Goal: Contribute content: Contribute content

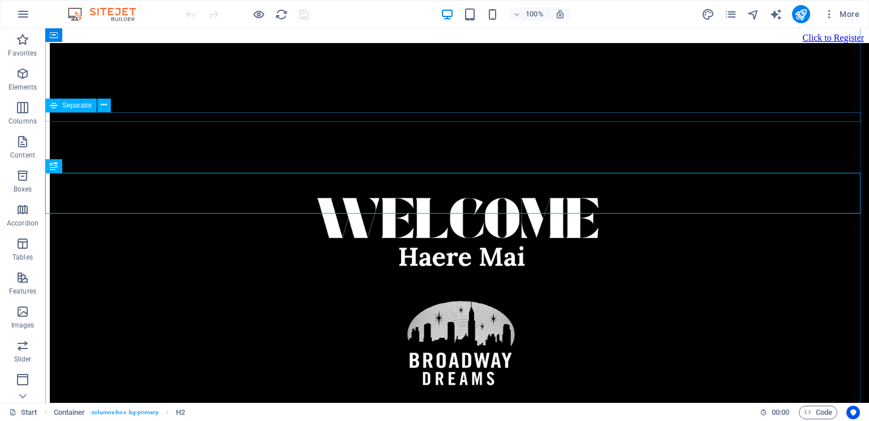
scroll to position [2152, 0]
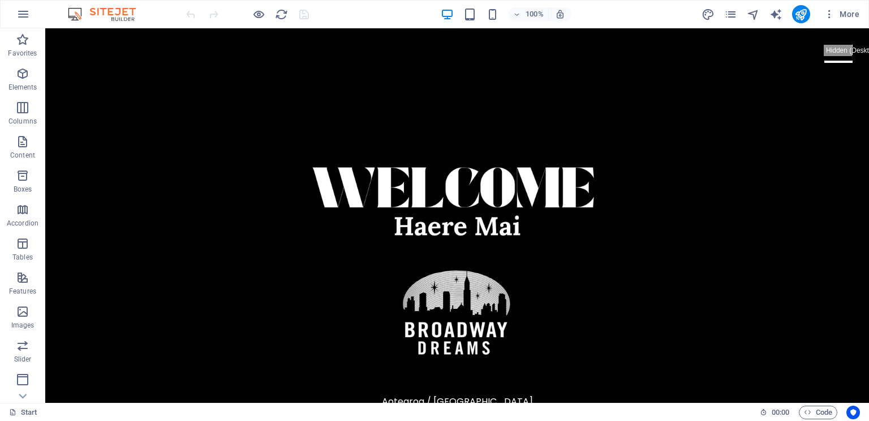
scroll to position [0, 0]
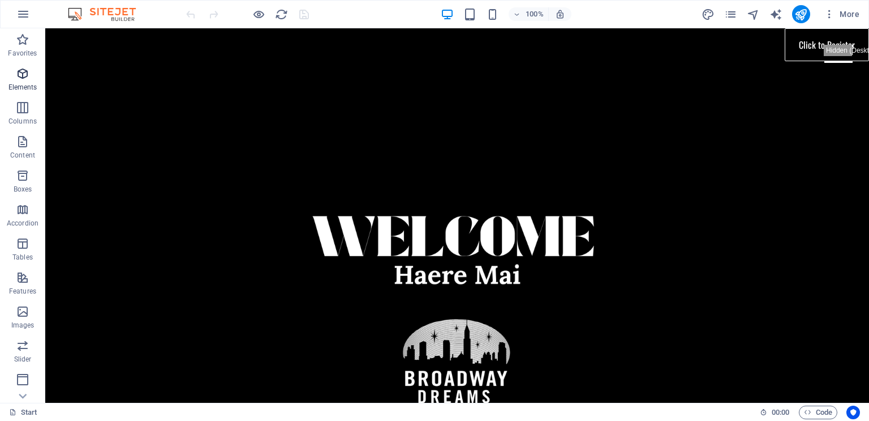
click at [27, 71] on icon "button" at bounding box center [23, 74] width 14 height 14
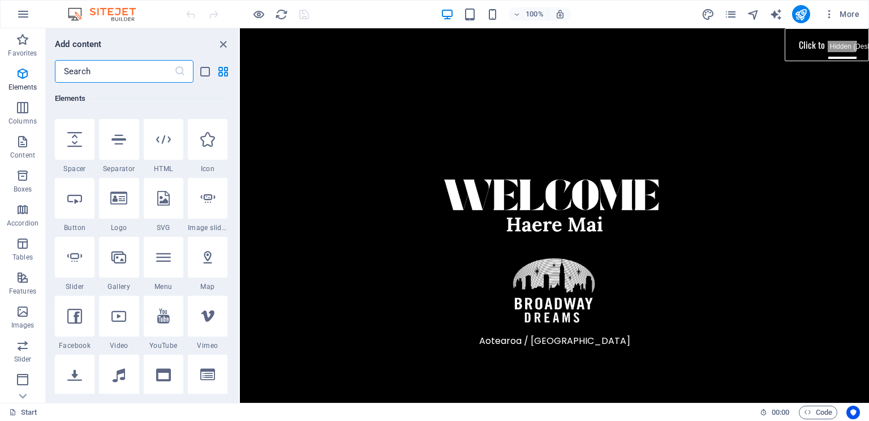
scroll to position [242, 0]
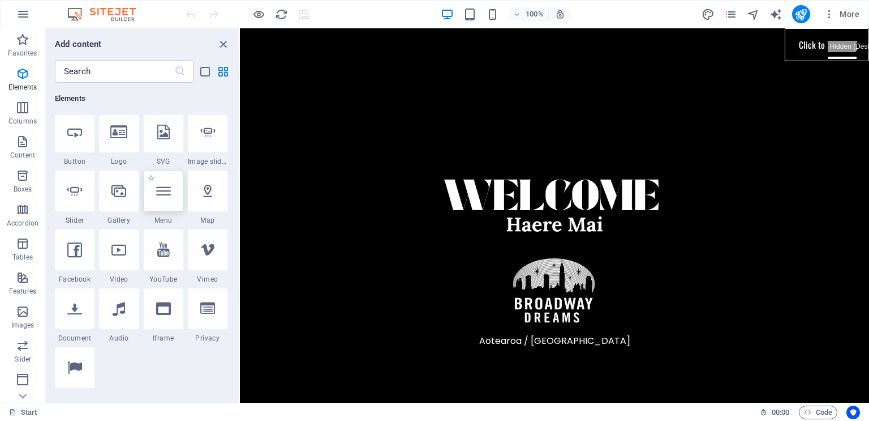
click at [160, 192] on icon at bounding box center [163, 190] width 15 height 15
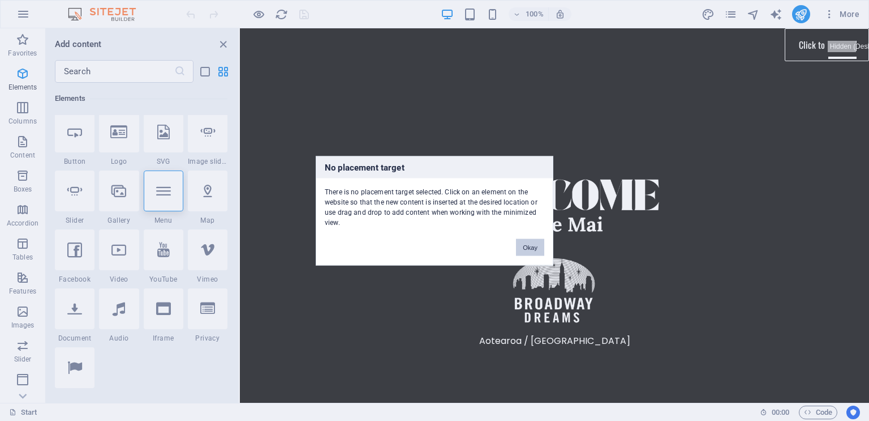
click at [527, 245] on button "Okay" at bounding box center [530, 246] width 28 height 17
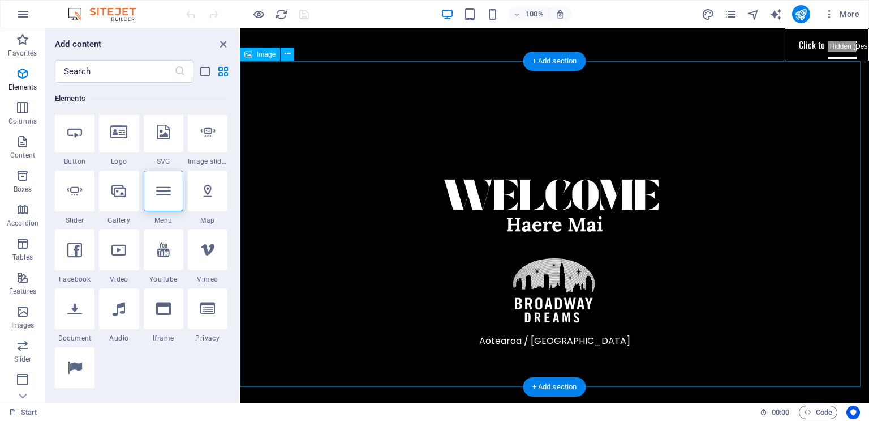
click at [819, 83] on figure at bounding box center [554, 238] width 629 height 354
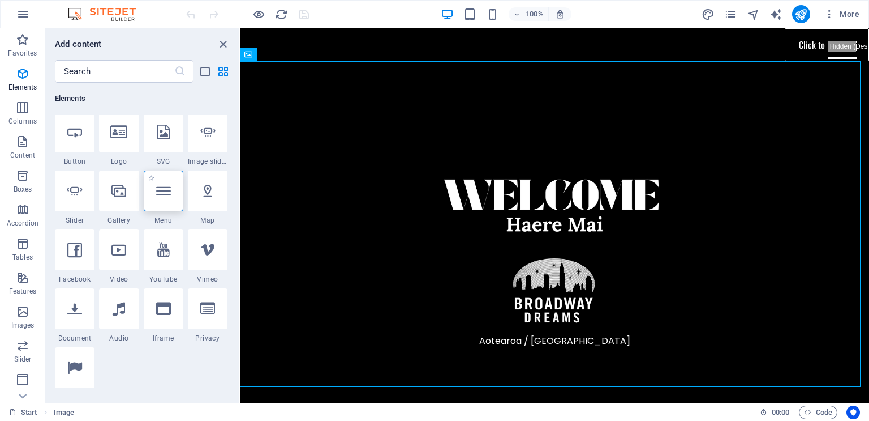
click at [169, 198] on icon at bounding box center [163, 190] width 15 height 15
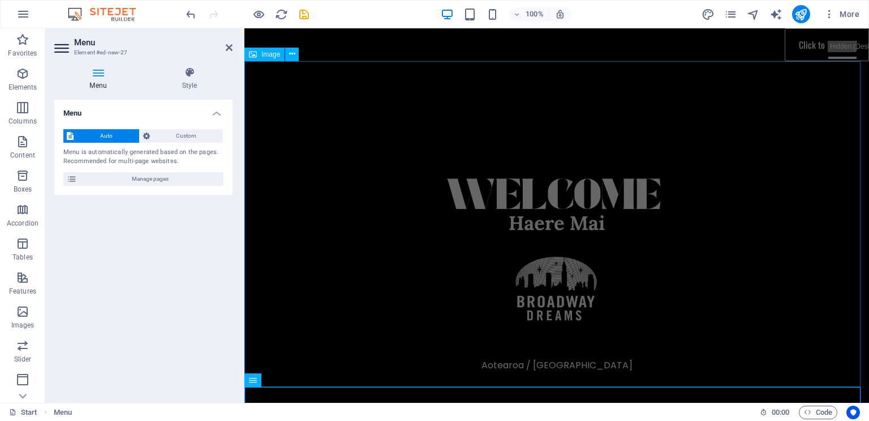
click at [762, 115] on figure at bounding box center [557, 236] width 625 height 351
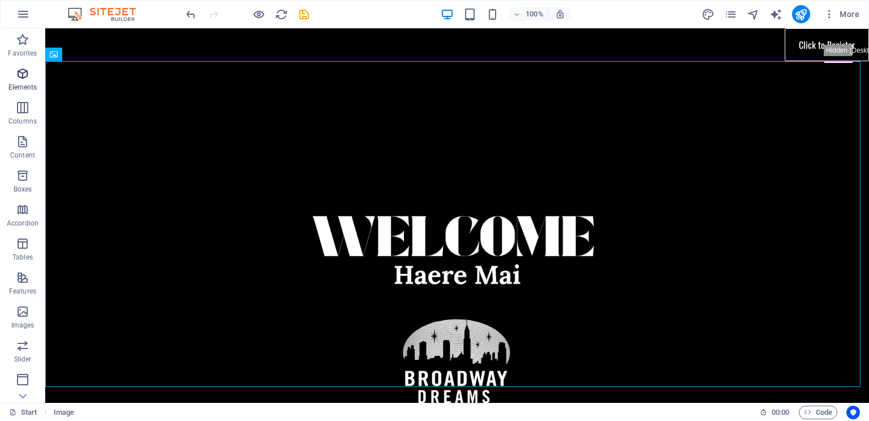
click at [20, 84] on p "Elements" at bounding box center [22, 87] width 29 height 9
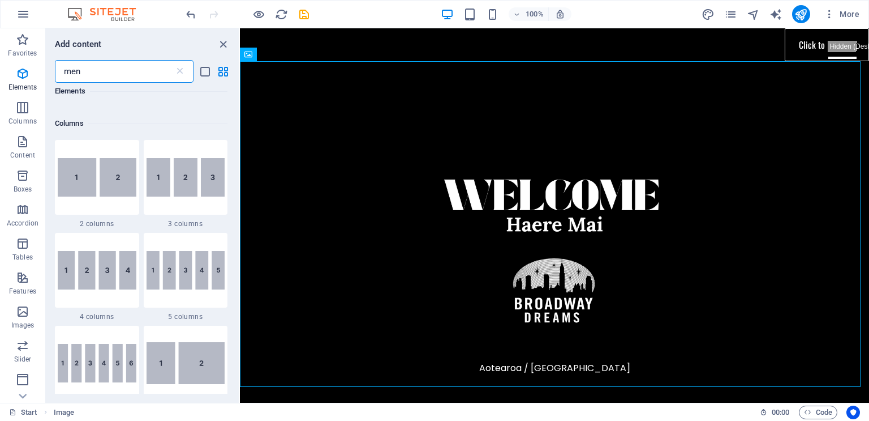
scroll to position [0, 0]
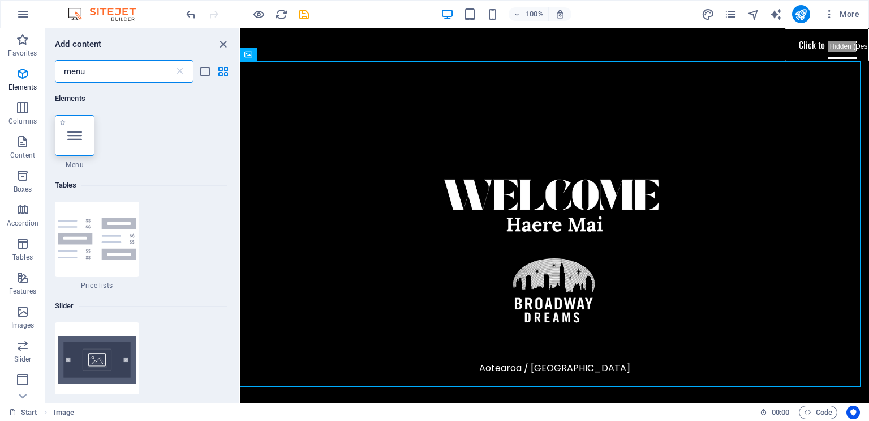
type input "menu"
click at [78, 138] on icon at bounding box center [74, 135] width 15 height 15
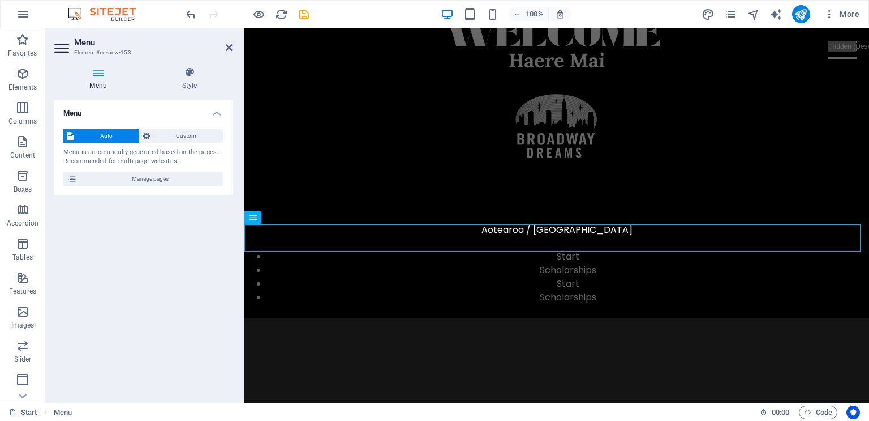
scroll to position [165, 0]
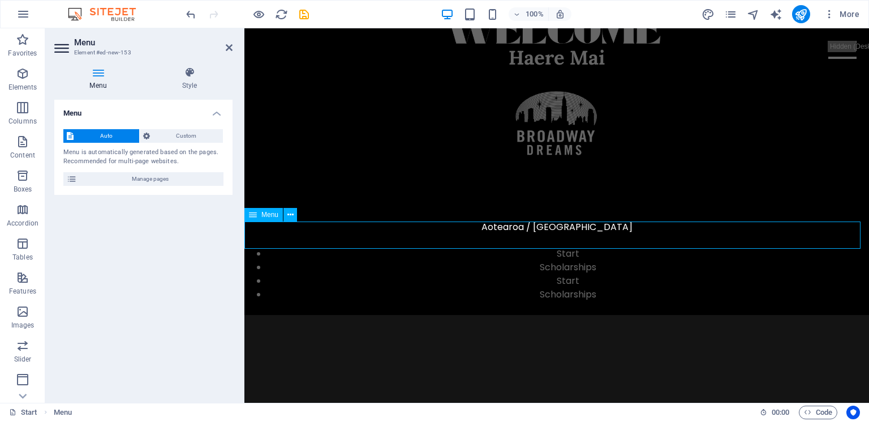
click at [599, 247] on nav "Start Scholarships" at bounding box center [557, 260] width 625 height 27
click at [564, 247] on nav "Start Scholarships" at bounding box center [557, 260] width 625 height 27
click at [257, 216] on div "Menu" at bounding box center [264, 215] width 38 height 14
click at [188, 14] on icon "undo" at bounding box center [191, 14] width 13 height 13
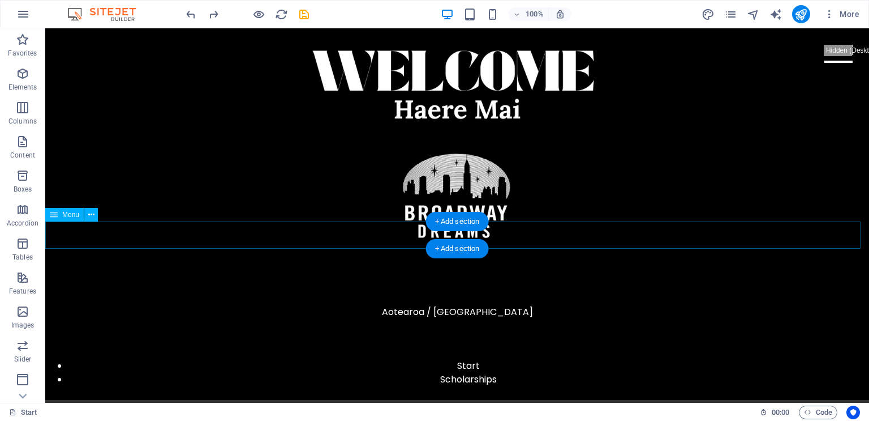
click at [517, 359] on nav "Start Scholarships" at bounding box center [457, 372] width 824 height 27
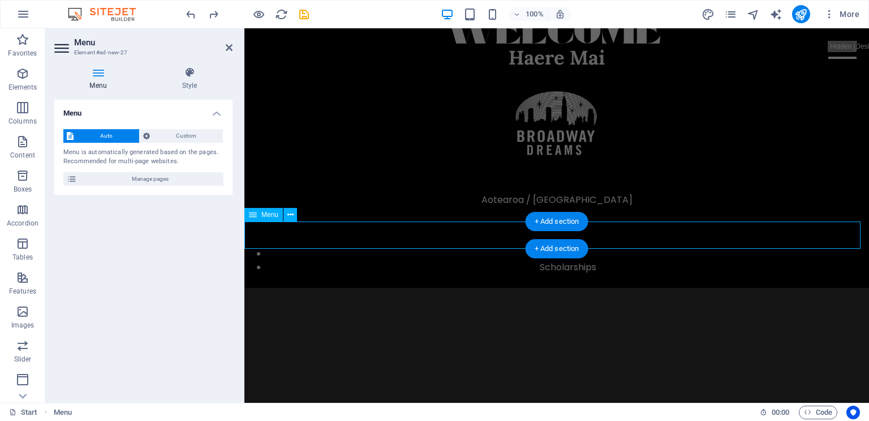
click at [499, 247] on nav "Start Scholarships" at bounding box center [557, 260] width 625 height 27
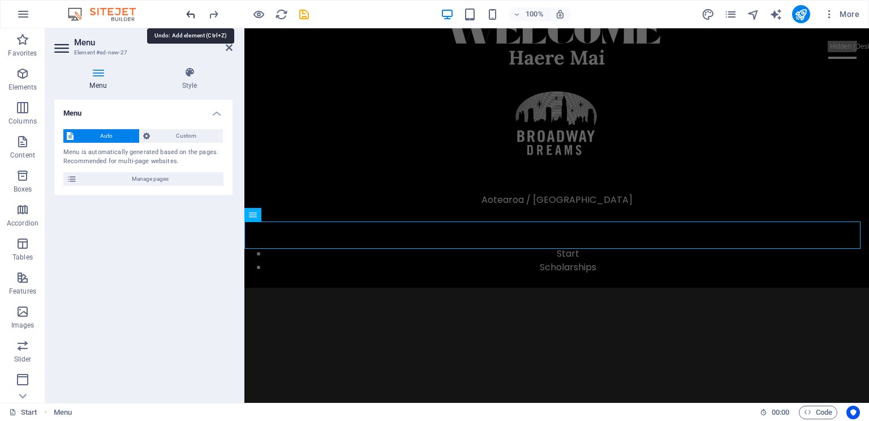
click at [187, 15] on icon "undo" at bounding box center [191, 14] width 13 height 13
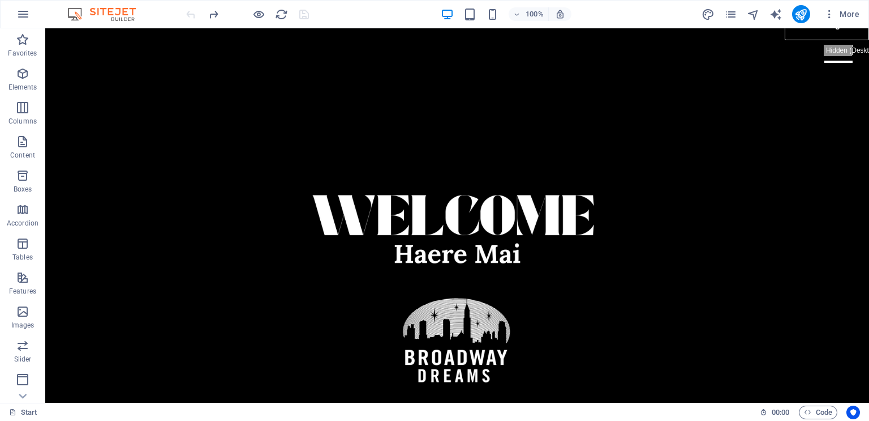
scroll to position [0, 0]
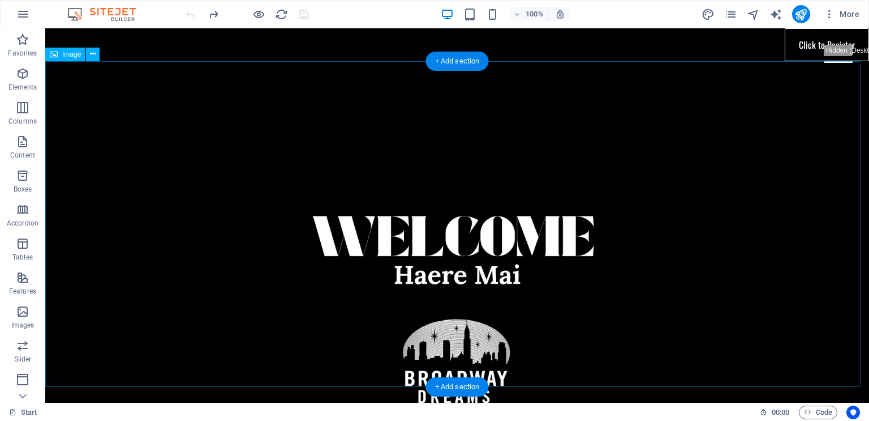
click at [802, 82] on figure at bounding box center [457, 292] width 824 height 463
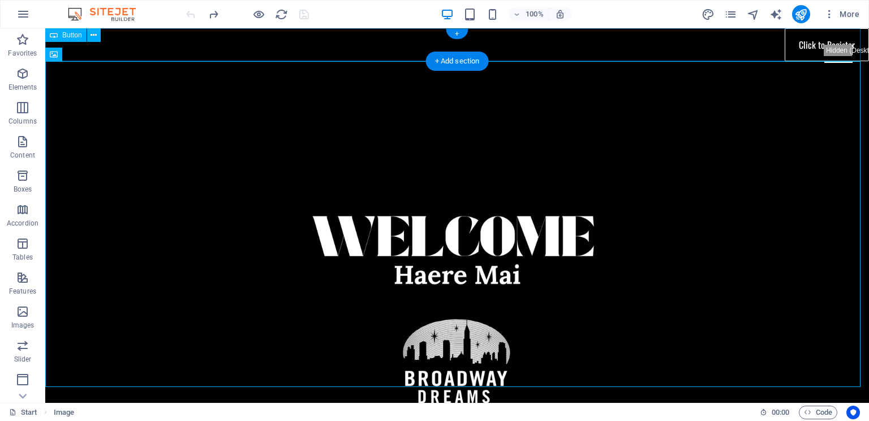
click at [801, 43] on div "Click to Register" at bounding box center [457, 44] width 824 height 33
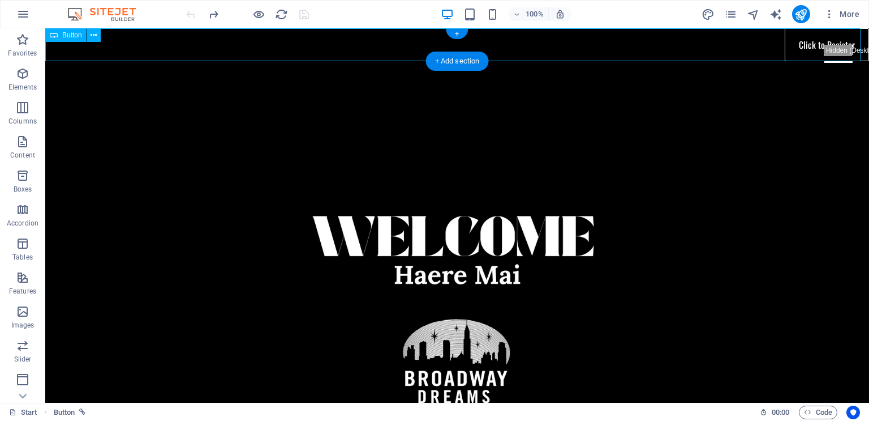
click at [801, 43] on div "Click to Register" at bounding box center [457, 44] width 824 height 33
click at [748, 44] on div "Click to Register" at bounding box center [457, 44] width 824 height 33
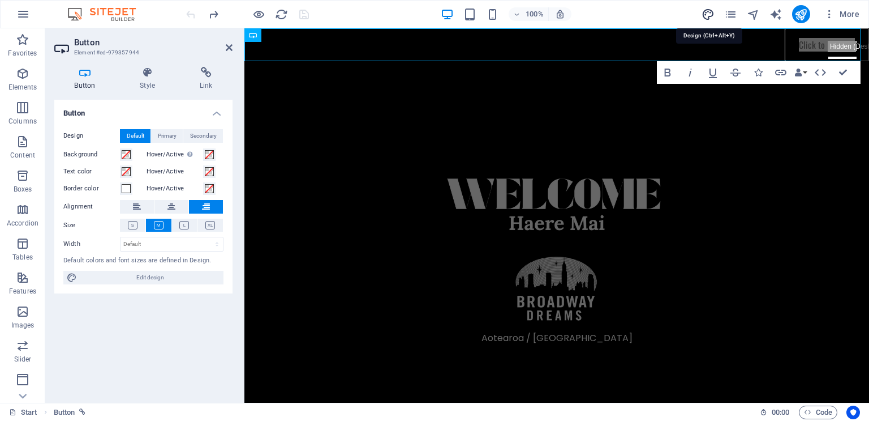
click at [709, 15] on icon "design" at bounding box center [708, 14] width 13 height 13
select select "rem"
select select "400"
select select "px"
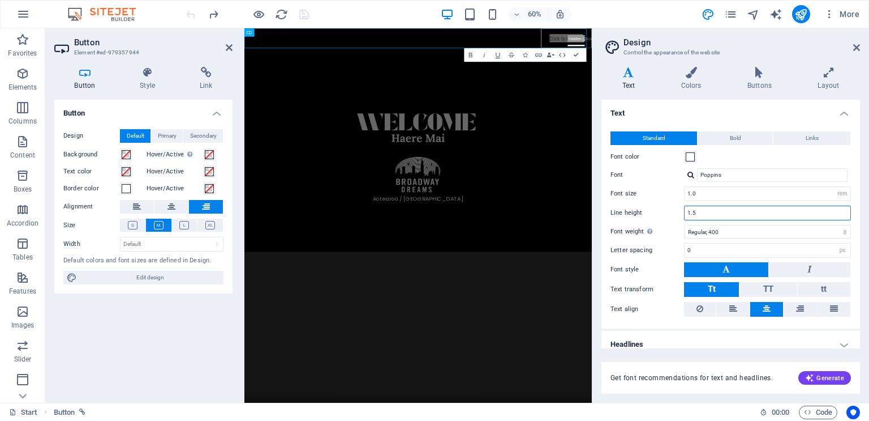
click at [737, 215] on input "1.5" at bounding box center [768, 213] width 166 height 14
type input "1"
type input ".5"
click at [740, 233] on select "Thin, 100 Extra-light, 200 Light, 300 Regular, 400 Medium, 500 Semi-bold, 600 B…" at bounding box center [767, 232] width 167 height 14
click at [858, 49] on icon at bounding box center [857, 47] width 7 height 9
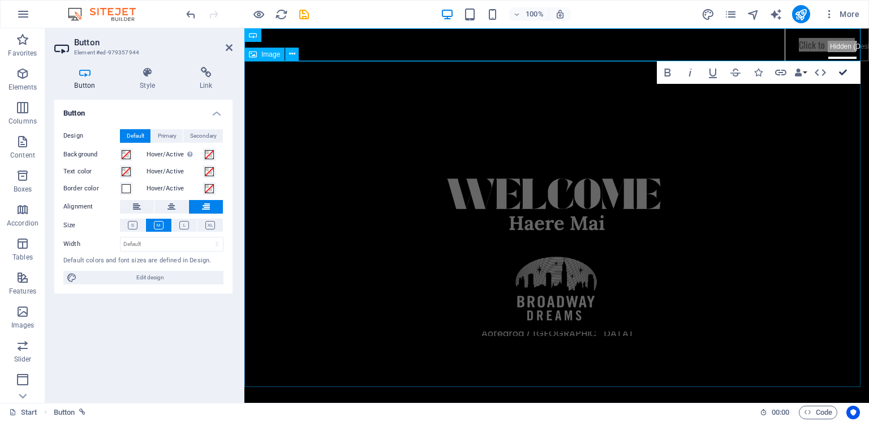
click at [792, 153] on figure at bounding box center [557, 236] width 625 height 351
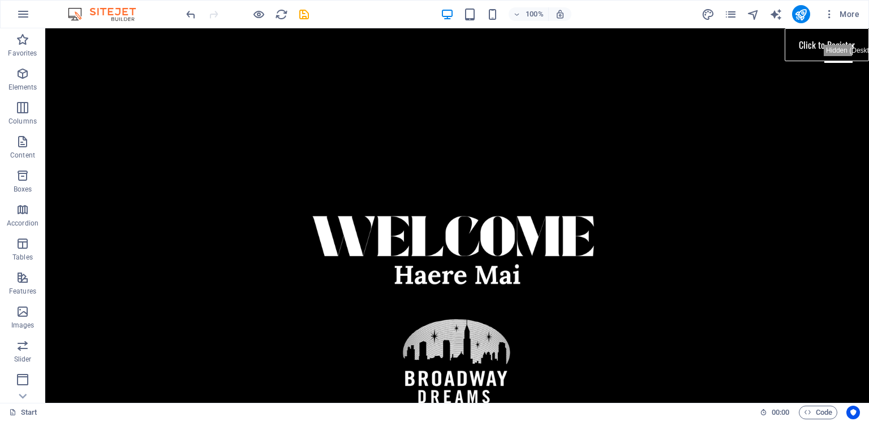
drag, startPoint x: 864, startPoint y: 65, endPoint x: 592, endPoint y: 42, distance: 272.7
click at [188, 15] on icon "undo" at bounding box center [191, 14] width 13 height 13
drag, startPoint x: 862, startPoint y: 58, endPoint x: 898, endPoint y: 55, distance: 35.8
click at [795, 46] on div "Click to Register" at bounding box center [457, 44] width 824 height 33
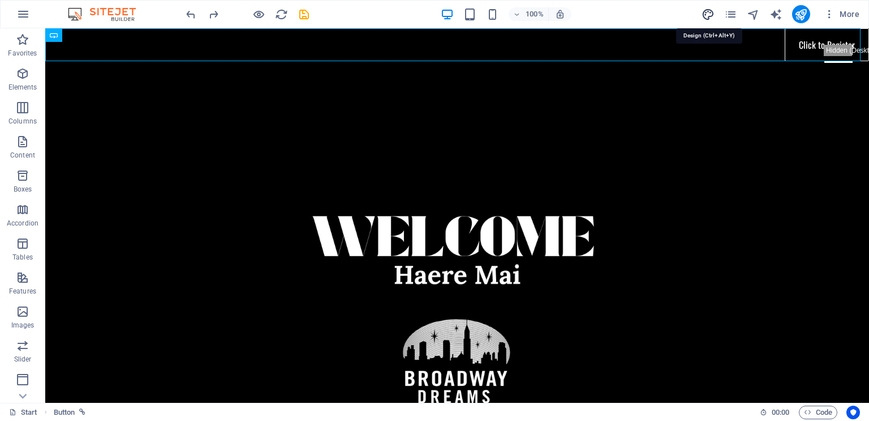
click at [709, 10] on icon "design" at bounding box center [708, 14] width 13 height 13
select select "rem"
select select "400"
select select "px"
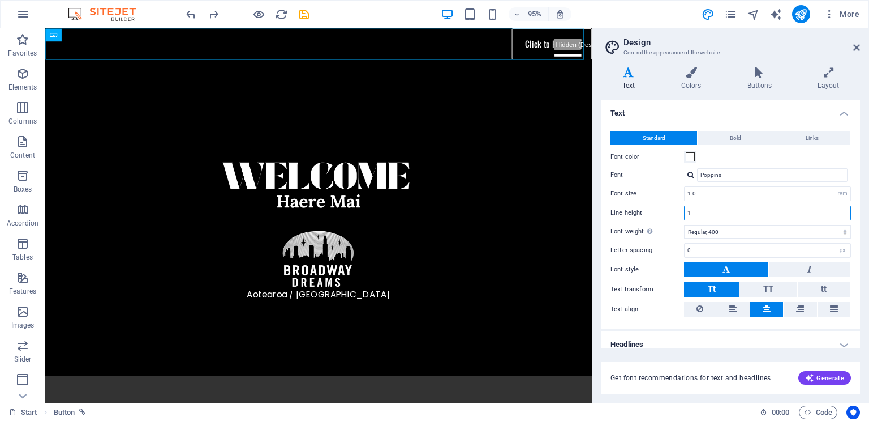
click at [758, 211] on input "1" at bounding box center [768, 213] width 166 height 14
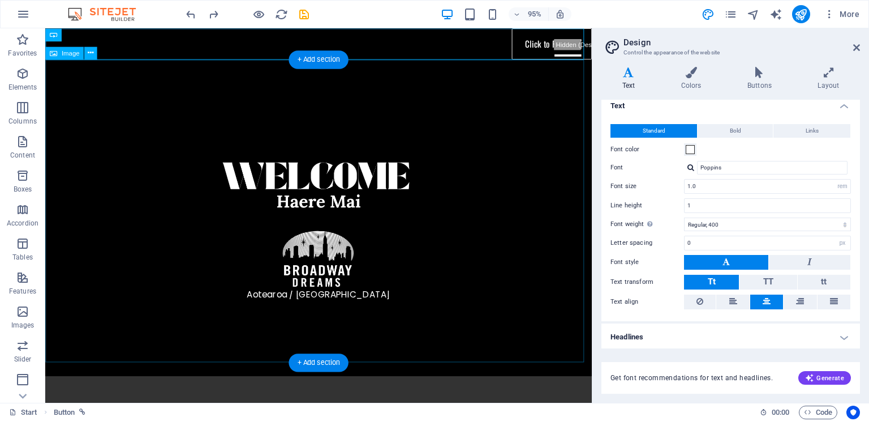
click at [534, 203] on figure at bounding box center [333, 223] width 576 height 324
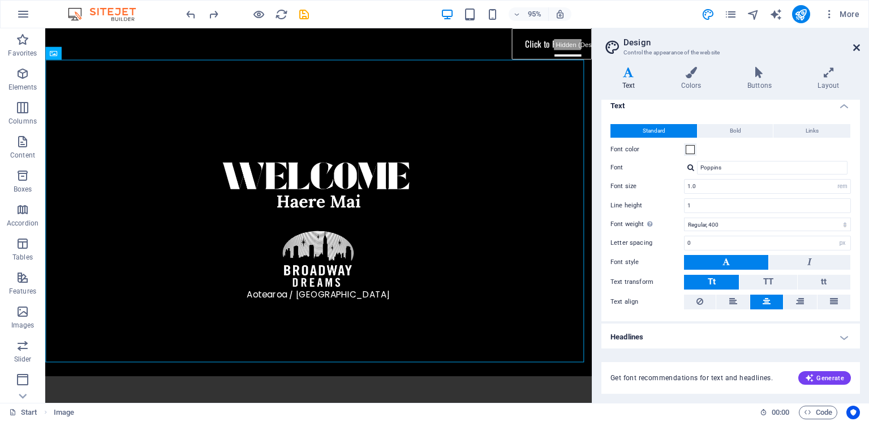
click at [858, 46] on icon at bounding box center [857, 47] width 7 height 9
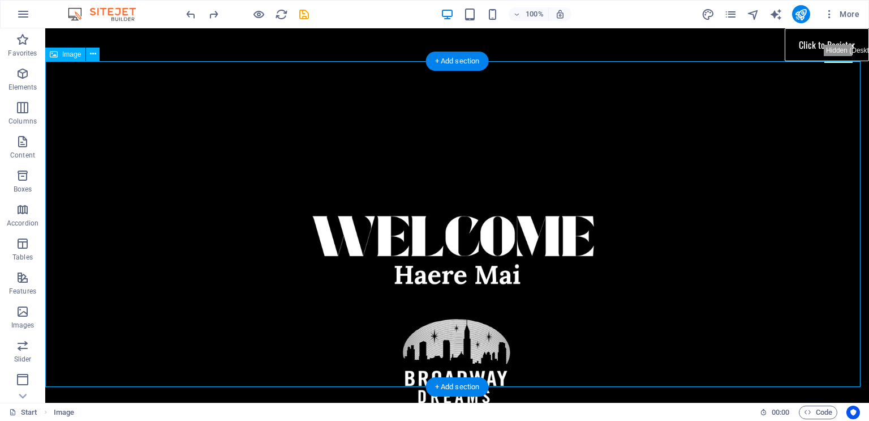
click at [678, 218] on figure at bounding box center [457, 292] width 824 height 463
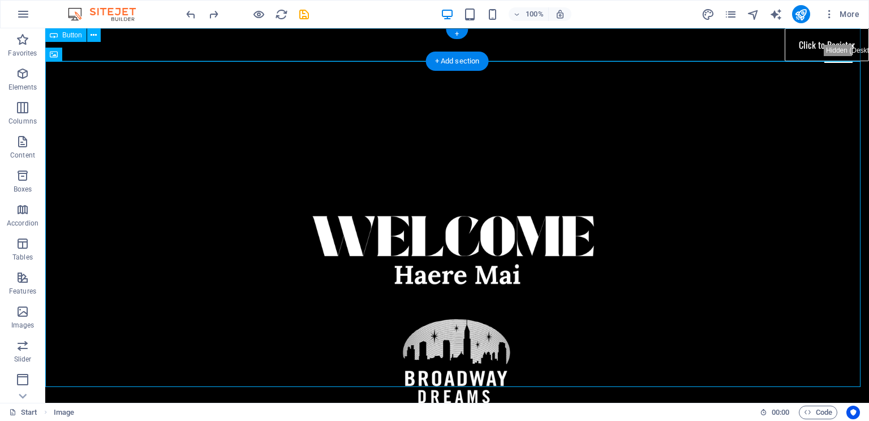
click at [796, 54] on div "Click to Register" at bounding box center [457, 44] width 824 height 33
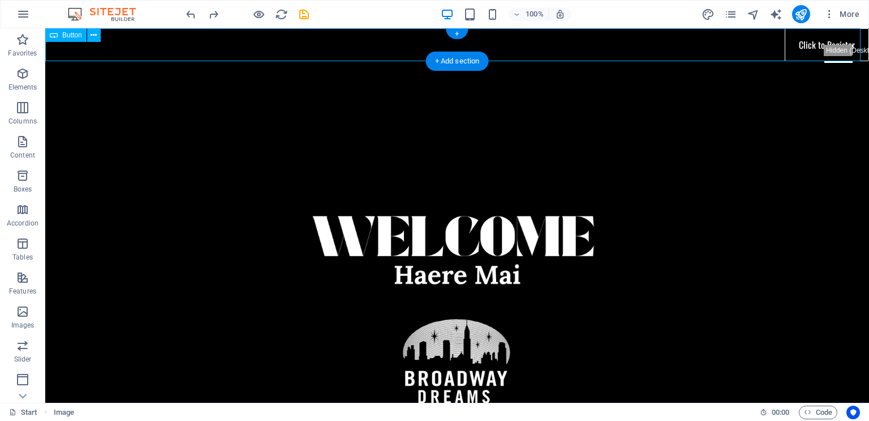
click at [796, 54] on div "Click to Register" at bounding box center [457, 44] width 824 height 33
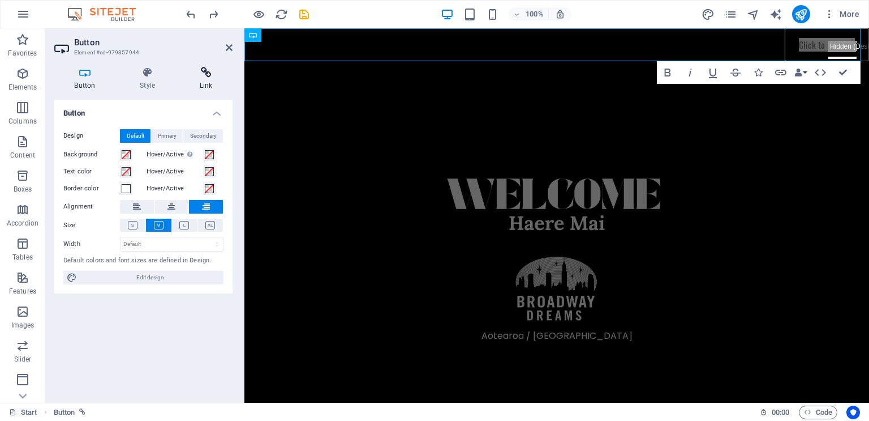
click at [209, 76] on icon at bounding box center [205, 72] width 53 height 11
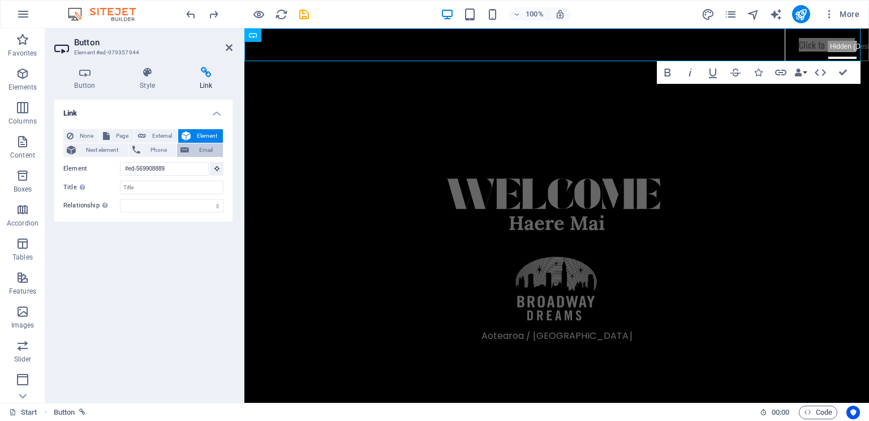
click at [207, 148] on span "Email" at bounding box center [205, 150] width 27 height 14
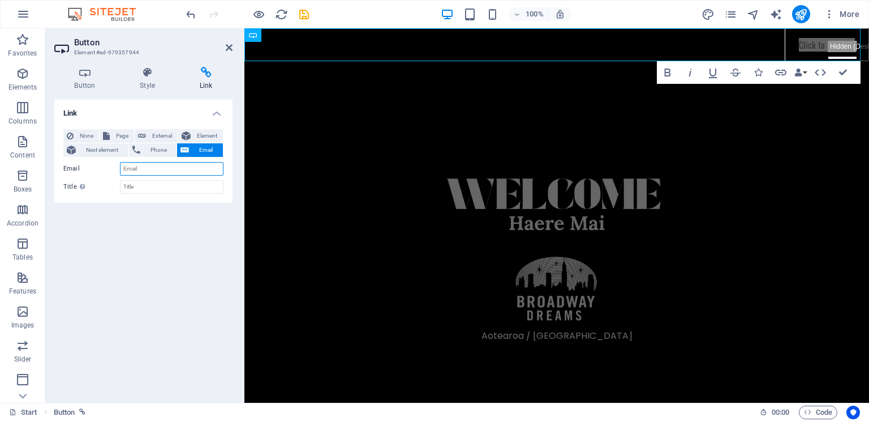
click at [203, 167] on input "Email" at bounding box center [172, 169] width 104 height 14
type input "[EMAIL_ADDRESS][DOMAIN_NAME]"
click at [186, 184] on input "Title Additional link description, should not be the same as the link text. The…" at bounding box center [172, 187] width 104 height 14
type input "Contact"
click at [181, 226] on div "Link None Page External Element Next element Phone Email Page Start Legal Notic…" at bounding box center [143, 247] width 178 height 294
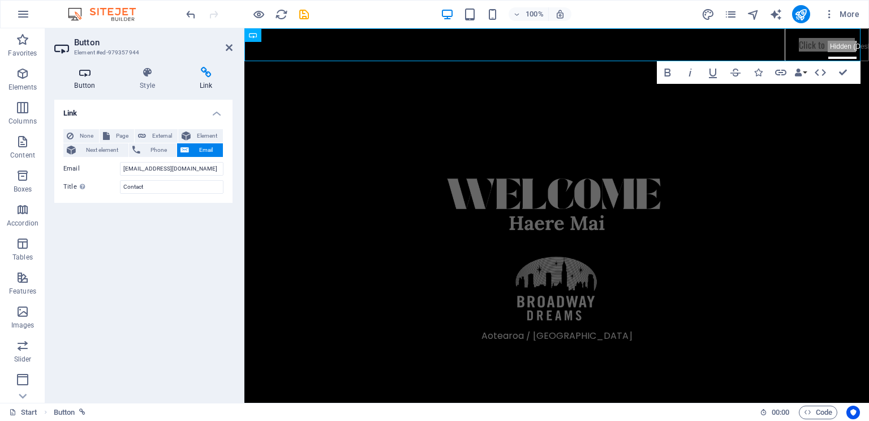
click at [82, 76] on icon at bounding box center [84, 72] width 61 height 11
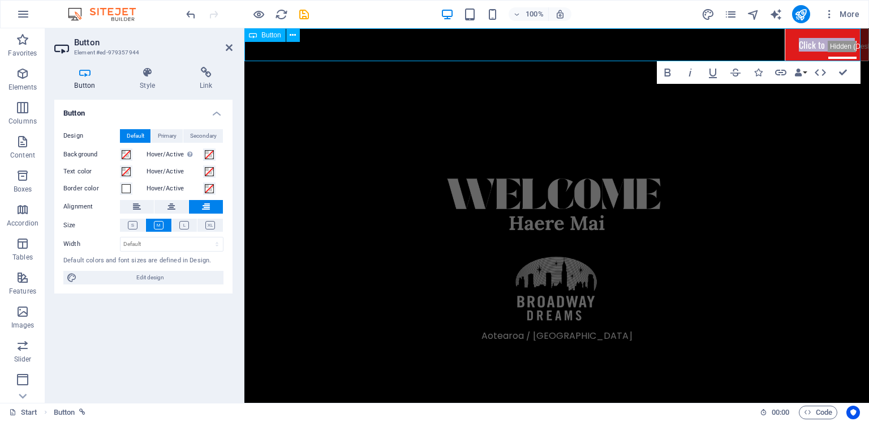
click at [806, 50] on link "Click to Register" at bounding box center [827, 44] width 84 height 33
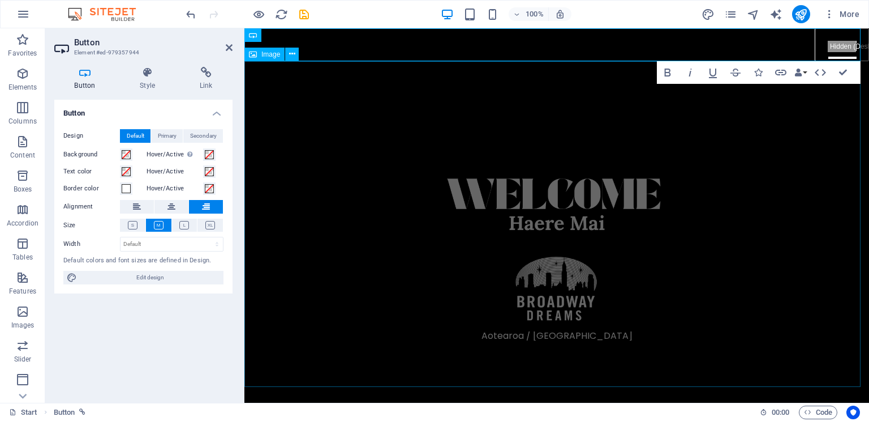
click at [755, 202] on figure at bounding box center [557, 236] width 625 height 351
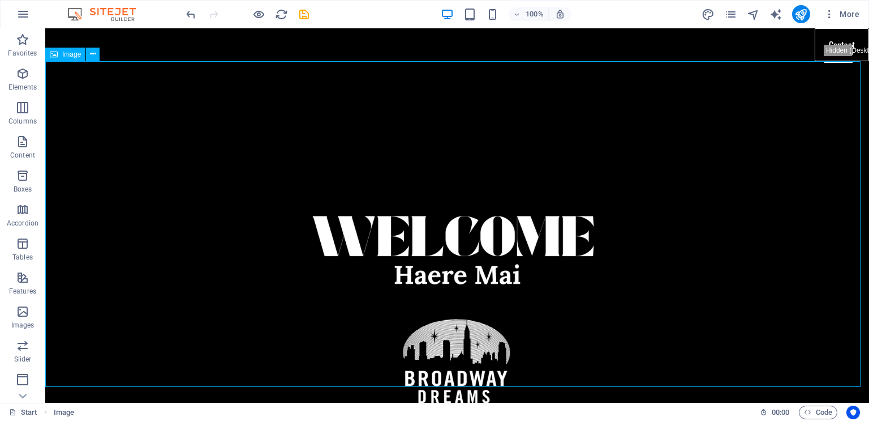
click at [635, 126] on figure at bounding box center [457, 292] width 824 height 463
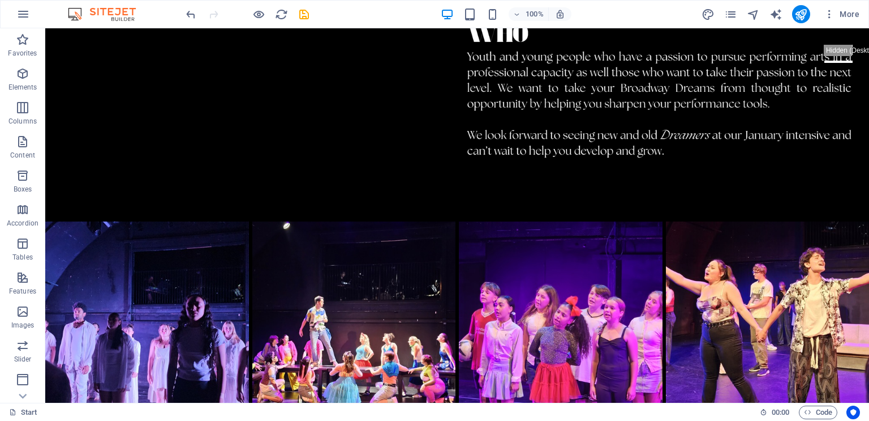
scroll to position [1991, 0]
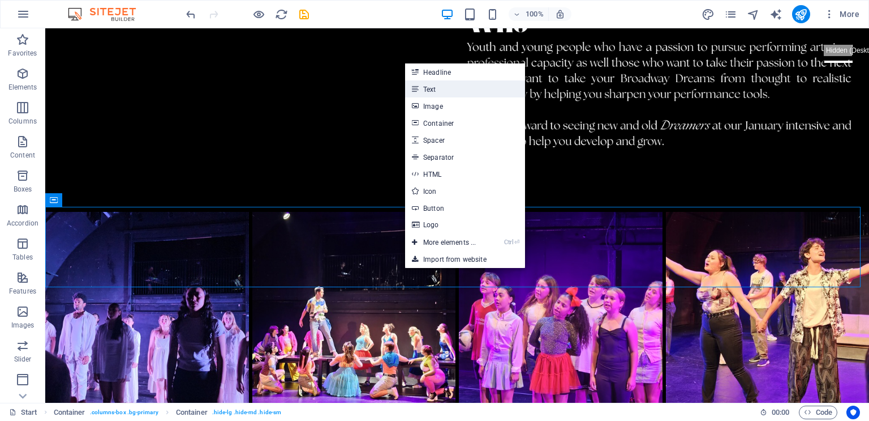
click at [453, 89] on link "Text" at bounding box center [465, 88] width 120 height 17
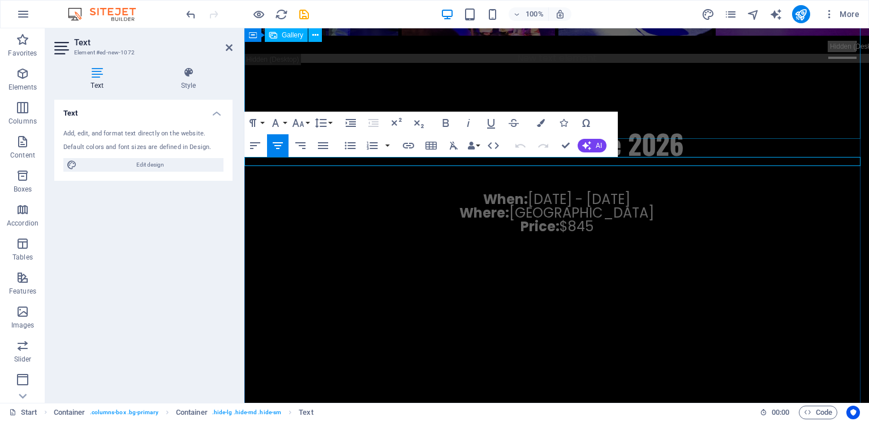
scroll to position [1829, 0]
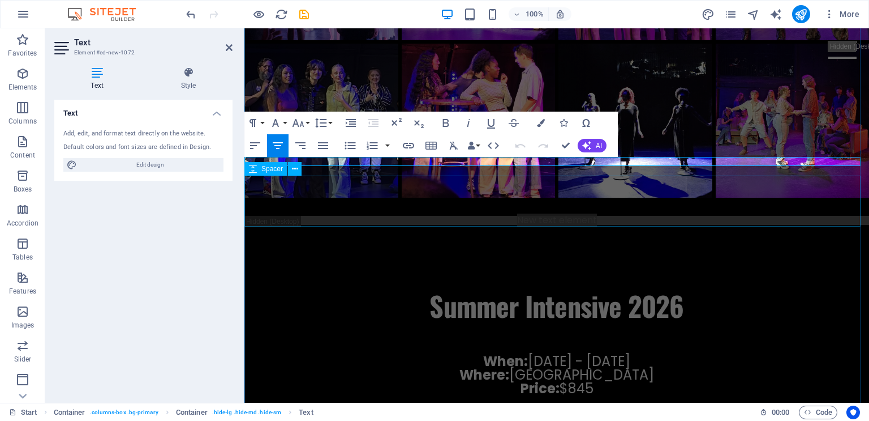
click at [313, 234] on div at bounding box center [557, 259] width 625 height 51
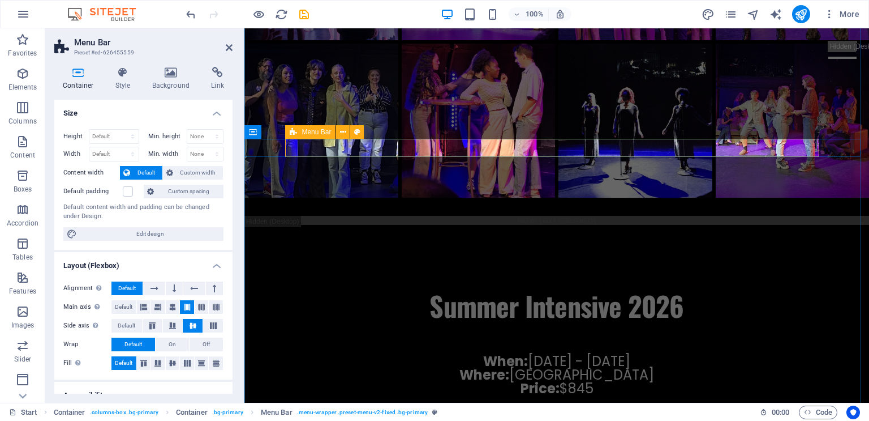
click at [334, 198] on div "Home" at bounding box center [557, 207] width 534 height 18
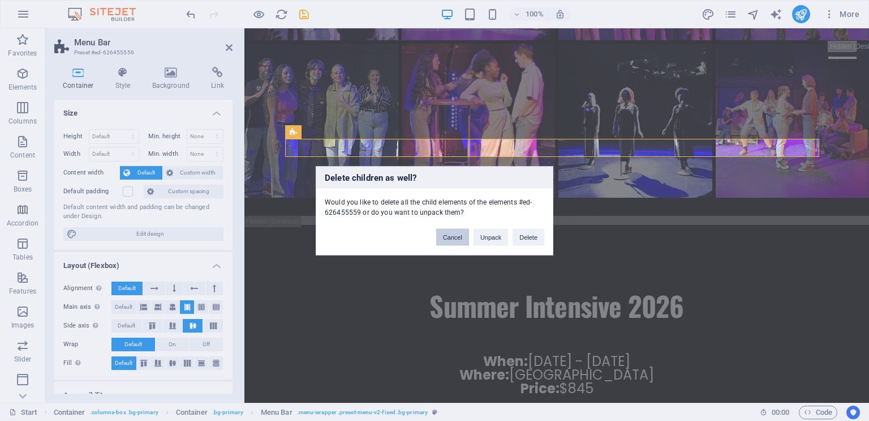
click at [456, 242] on button "Cancel" at bounding box center [452, 236] width 33 height 17
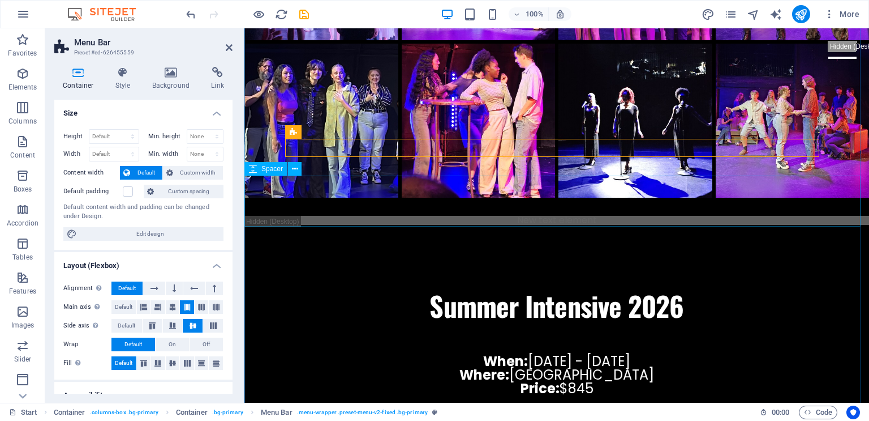
click at [404, 234] on div at bounding box center [557, 259] width 625 height 51
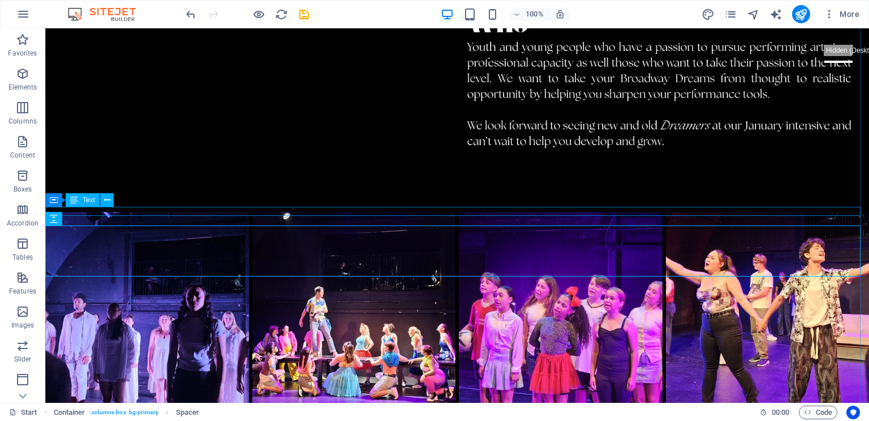
click at [87, 202] on span "Text" at bounding box center [89, 199] width 12 height 7
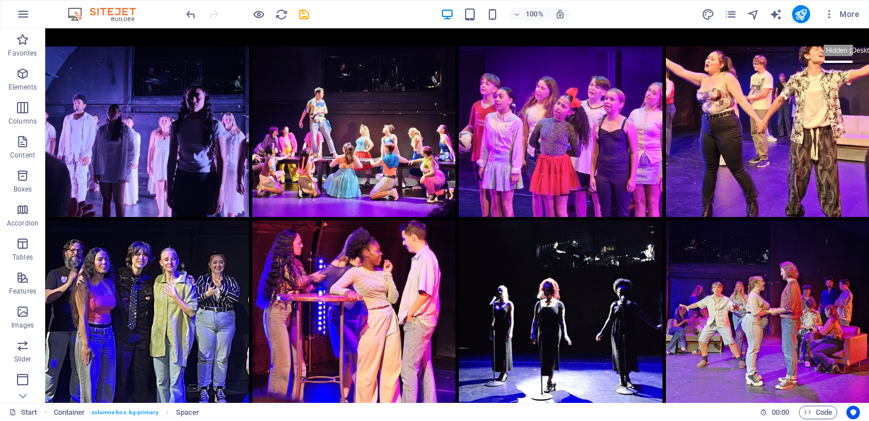
scroll to position [2240, 0]
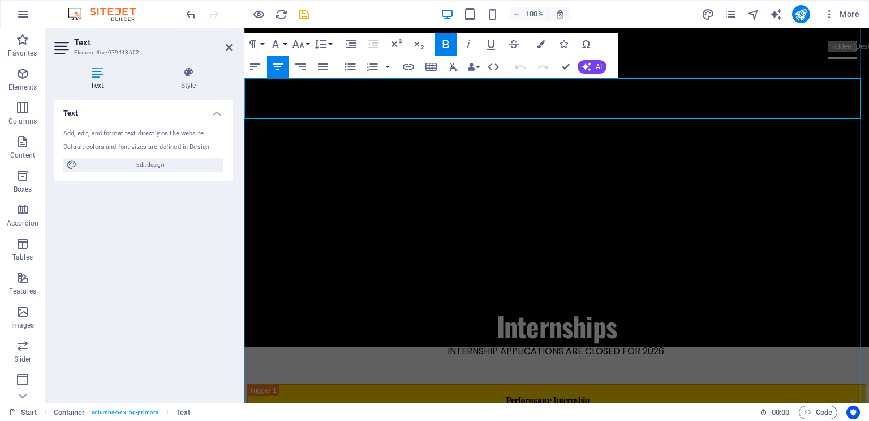
scroll to position [2029, 0]
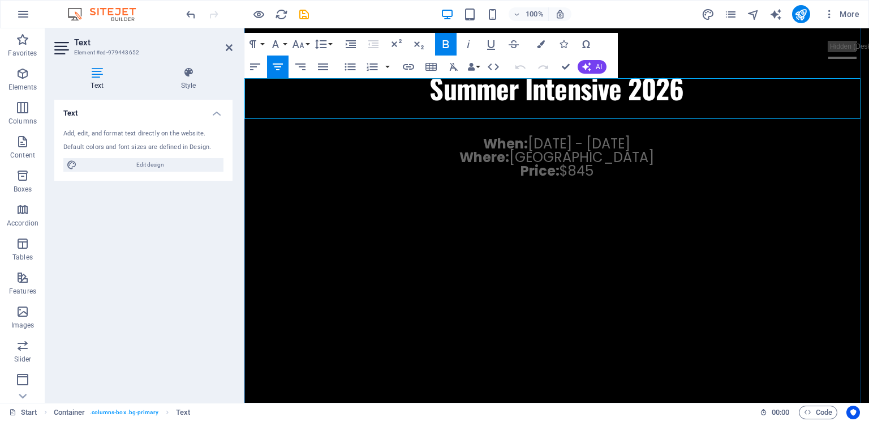
click at [601, 151] on p "Where: [GEOGRAPHIC_DATA] Price: $845" at bounding box center [557, 164] width 625 height 27
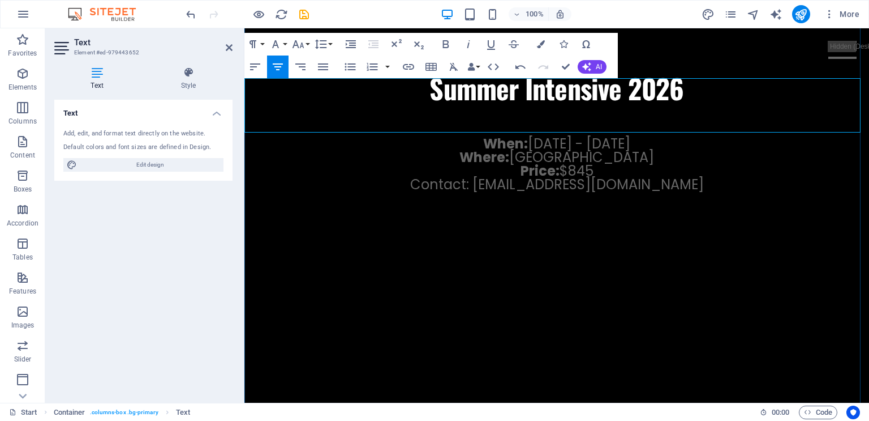
click at [622, 175] on span "Contact: [EMAIL_ADDRESS][DOMAIN_NAME]" at bounding box center [557, 184] width 294 height 19
click at [228, 45] on icon at bounding box center [229, 47] width 7 height 9
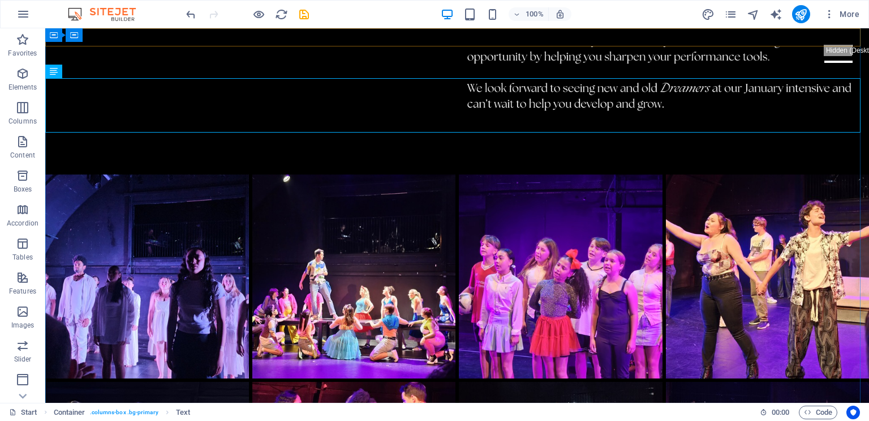
scroll to position [2240, 0]
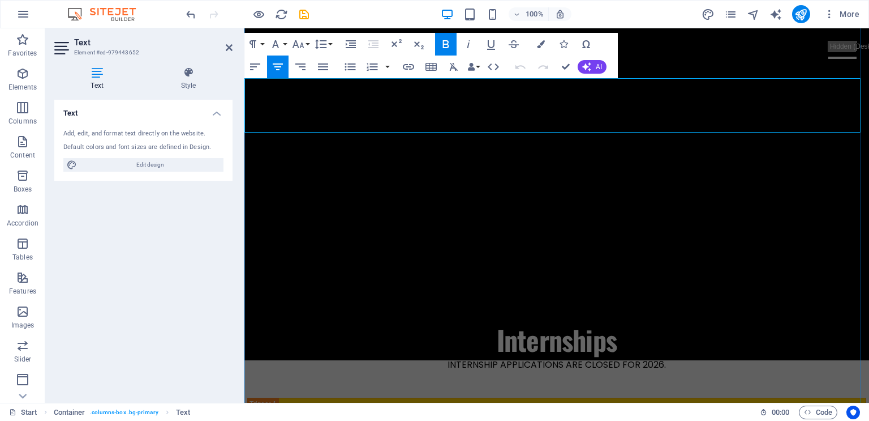
scroll to position [2029, 0]
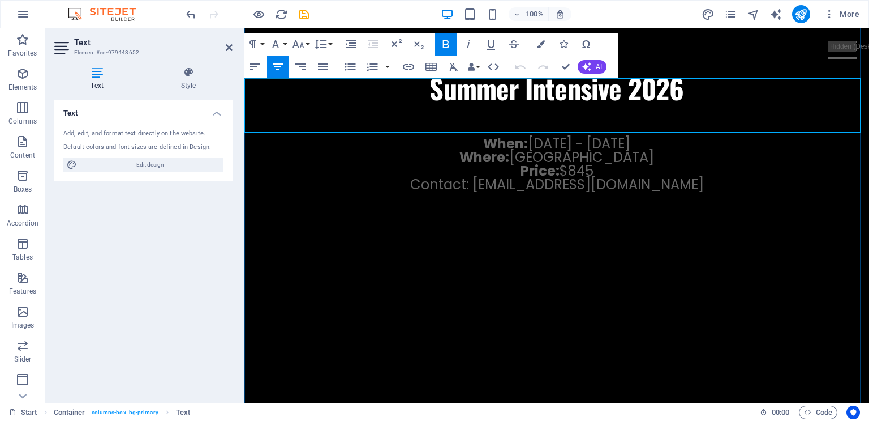
click at [685, 178] on p "Contact: [EMAIL_ADDRESS][DOMAIN_NAME]" at bounding box center [557, 185] width 625 height 14
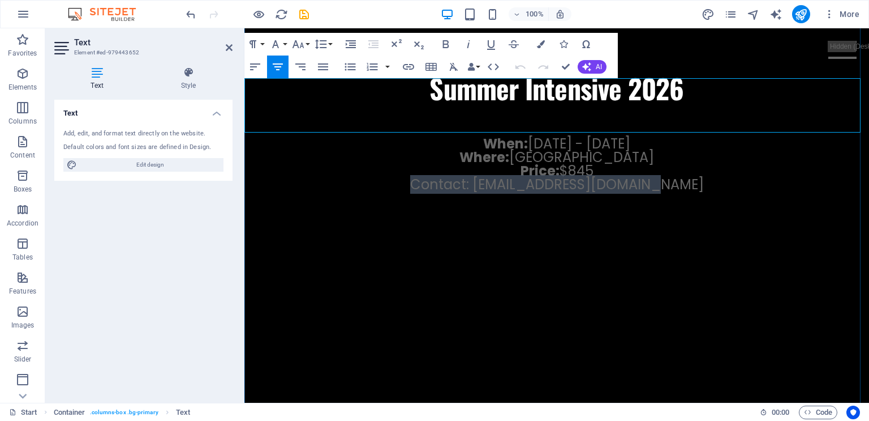
drag, startPoint x: 685, startPoint y: 125, endPoint x: 430, endPoint y: 131, distance: 255.9
click at [430, 178] on p "Contact: [EMAIL_ADDRESS][DOMAIN_NAME]" at bounding box center [557, 185] width 625 height 14
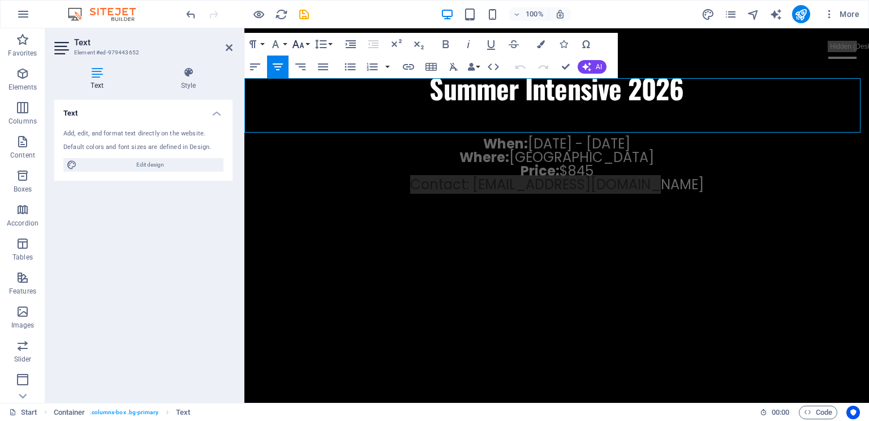
click at [305, 45] on button "Font Size" at bounding box center [301, 44] width 22 height 23
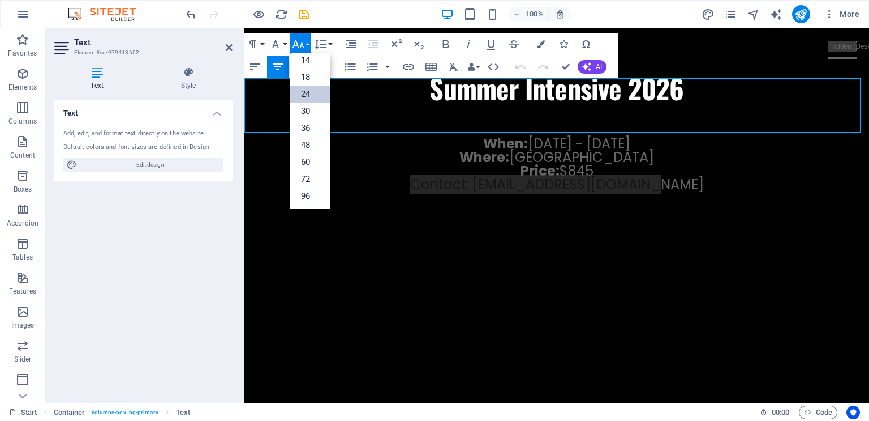
scroll to position [91, 0]
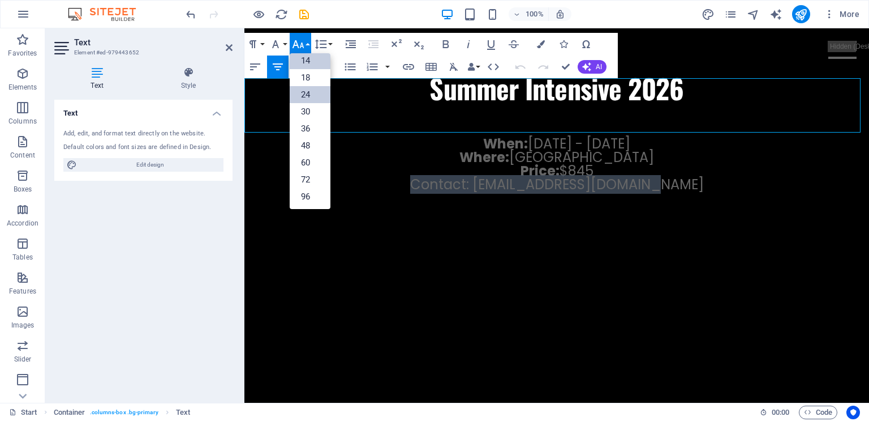
click at [312, 56] on link "14" at bounding box center [310, 60] width 41 height 17
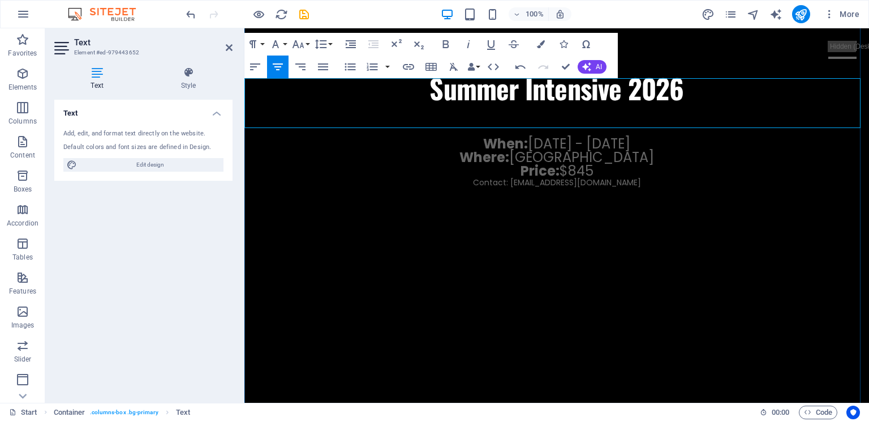
click at [748, 151] on p "Where: [GEOGRAPHIC_DATA] Price: $845" at bounding box center [557, 164] width 625 height 27
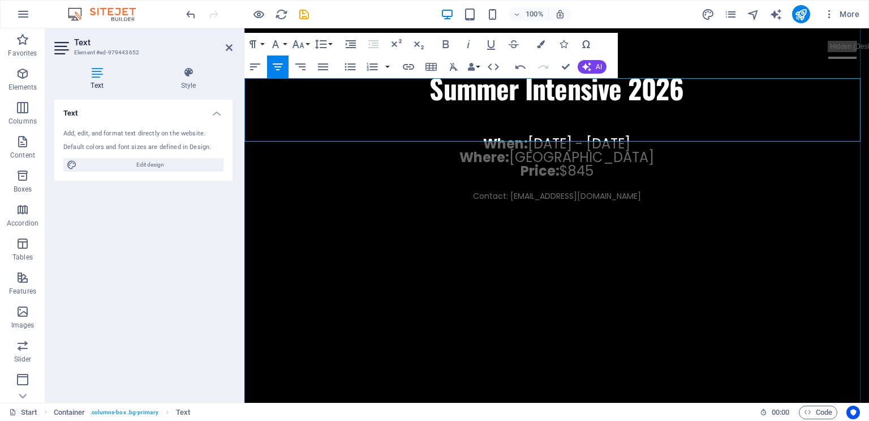
click at [403, 151] on p "Where: [GEOGRAPHIC_DATA] Price: $845" at bounding box center [557, 164] width 625 height 27
click at [232, 50] on icon at bounding box center [229, 47] width 7 height 9
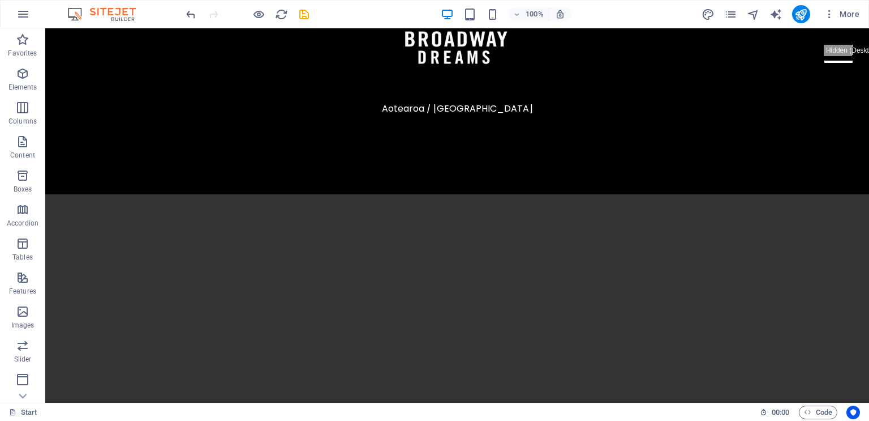
scroll to position [0, 0]
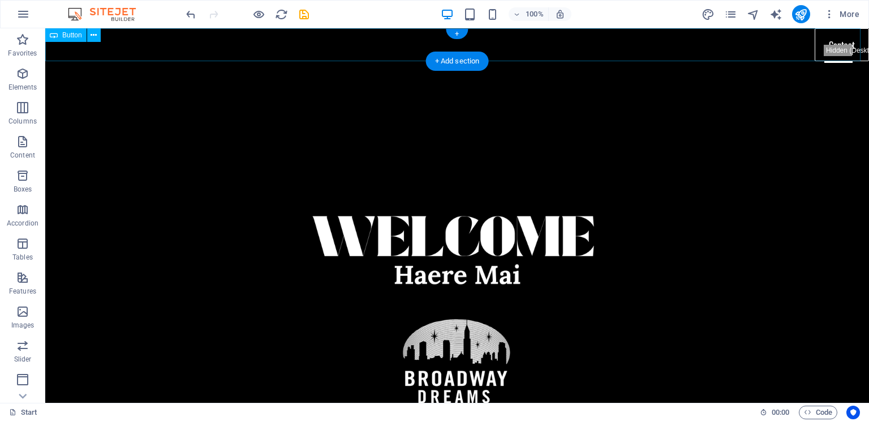
click at [823, 39] on div "Contact" at bounding box center [457, 44] width 824 height 33
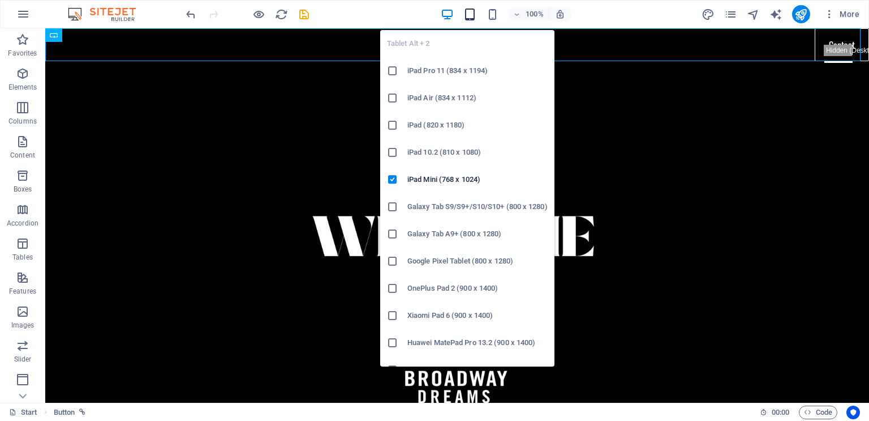
click at [472, 20] on icon "button" at bounding box center [470, 14] width 13 height 13
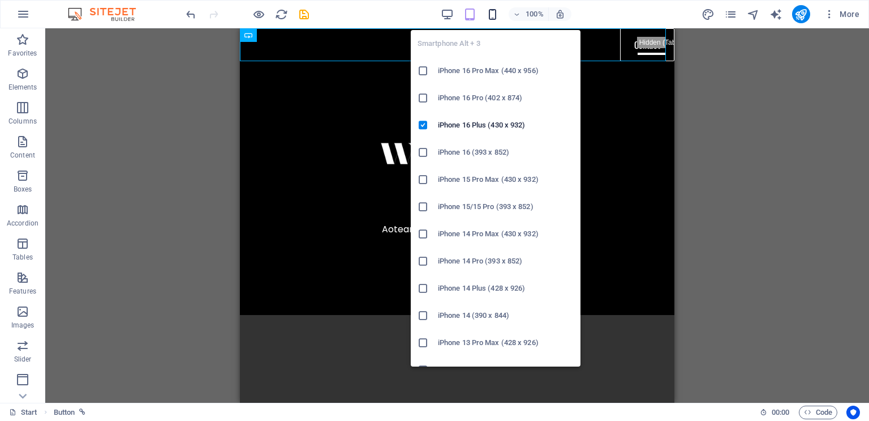
click at [491, 14] on icon "button" at bounding box center [492, 14] width 13 height 13
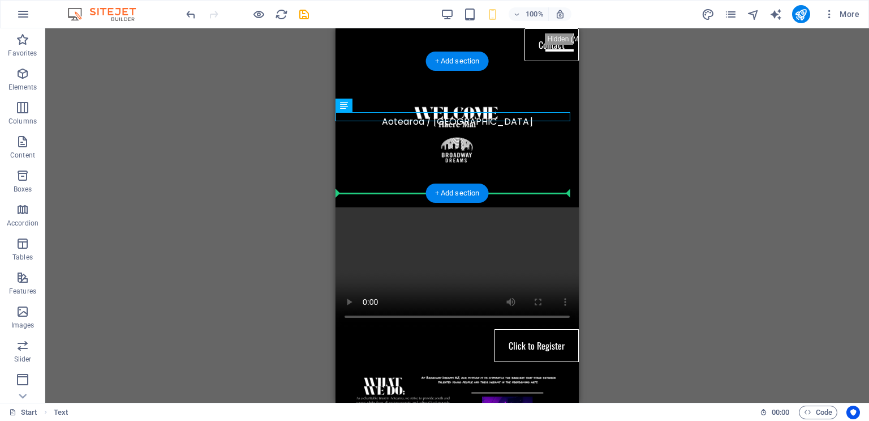
drag, startPoint x: 491, startPoint y: 115, endPoint x: 491, endPoint y: 156, distance: 40.8
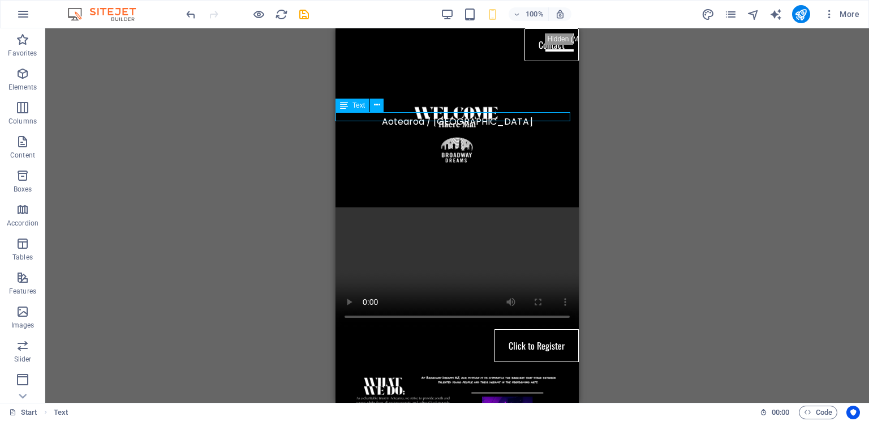
click at [491, 118] on div "Aotearoa / [GEOGRAPHIC_DATA]" at bounding box center [457, 121] width 243 height 9
click at [492, 117] on div "Aotearoa / [GEOGRAPHIC_DATA]" at bounding box center [457, 121] width 243 height 9
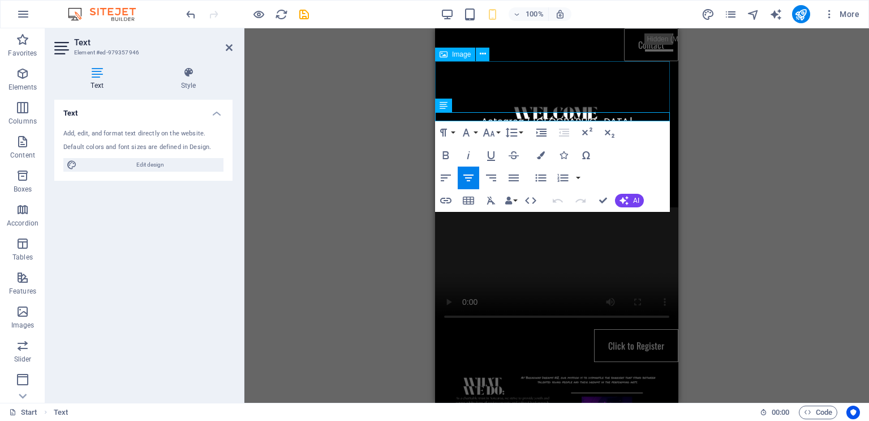
click at [577, 71] on figure at bounding box center [556, 129] width 243 height 137
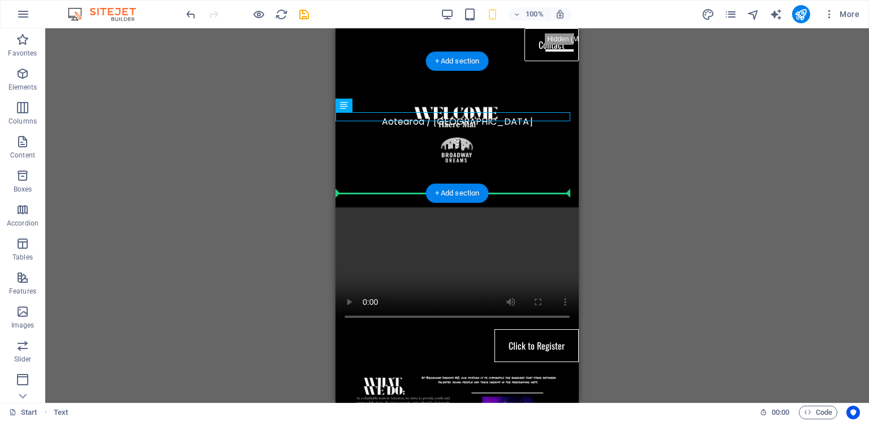
drag, startPoint x: 503, startPoint y: 114, endPoint x: 500, endPoint y: 171, distance: 57.2
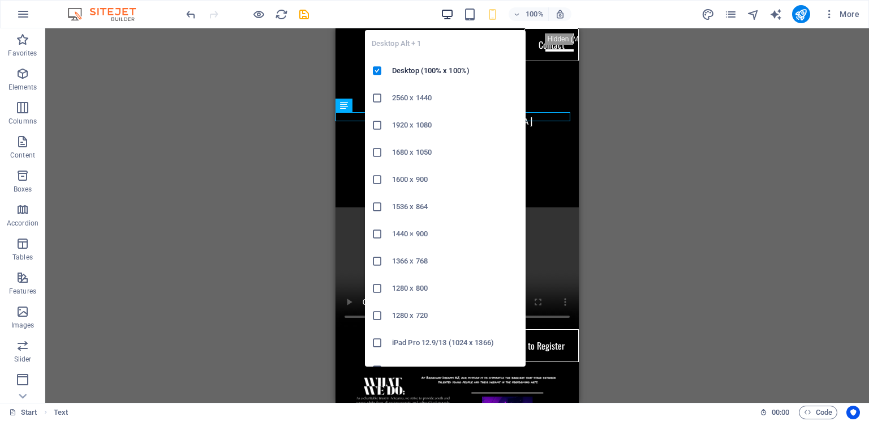
click at [449, 15] on icon "button" at bounding box center [447, 14] width 13 height 13
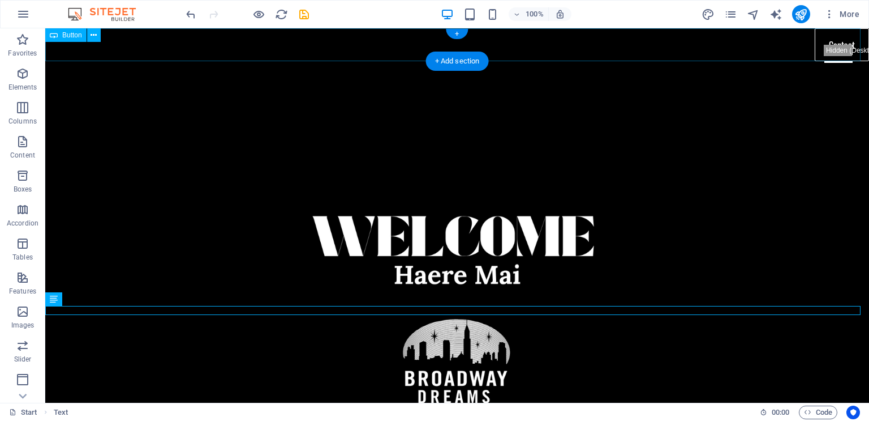
click at [835, 38] on div "Contact" at bounding box center [457, 44] width 824 height 33
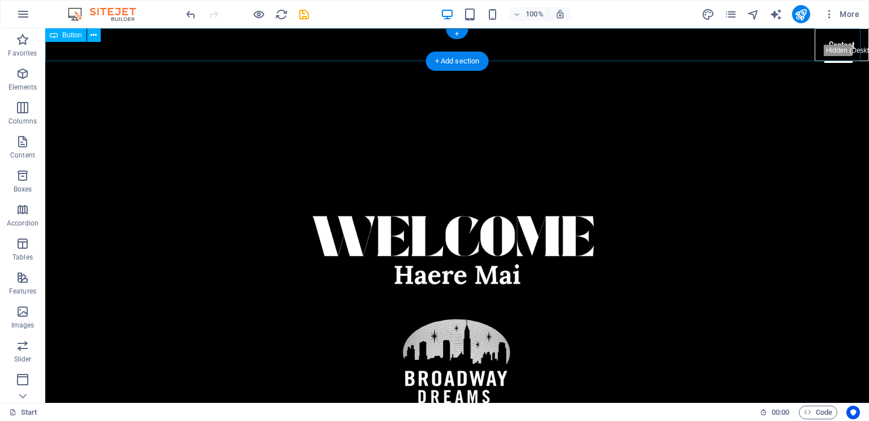
click at [835, 42] on div "Contact" at bounding box center [457, 44] width 824 height 33
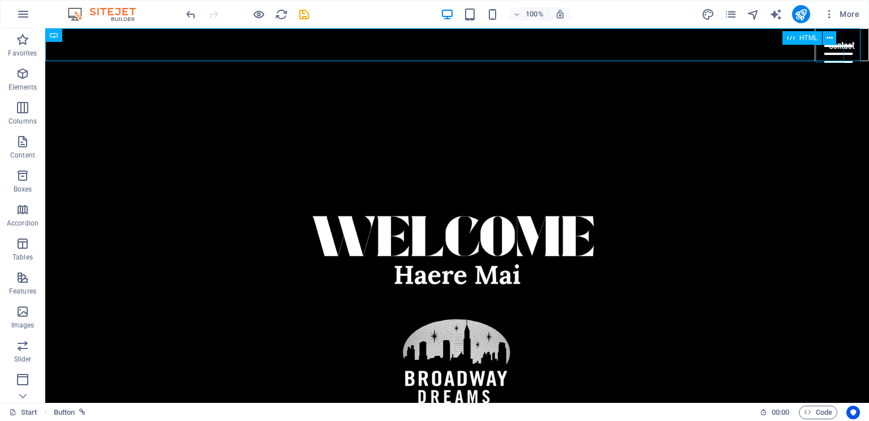
click at [836, 50] on div at bounding box center [839, 54] width 28 height 18
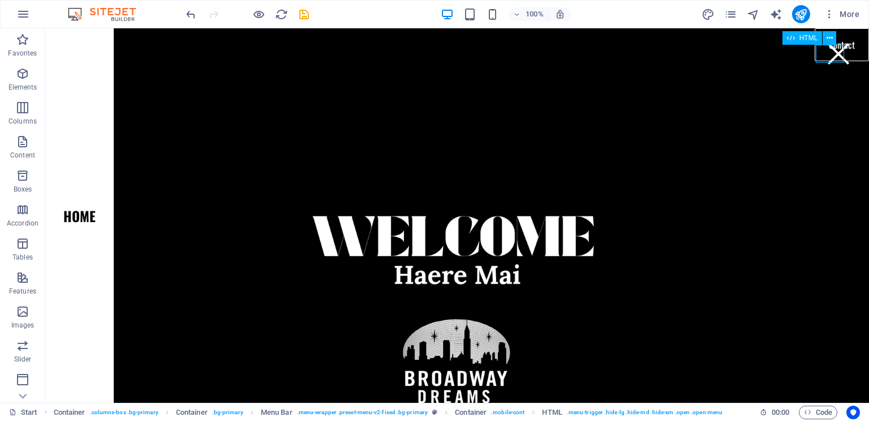
click at [829, 50] on div at bounding box center [839, 54] width 28 height 18
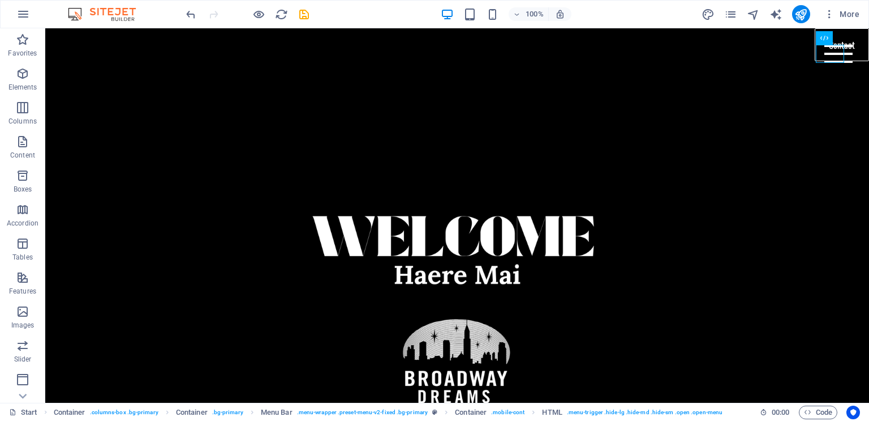
click at [835, 53] on div at bounding box center [839, 54] width 28 height 18
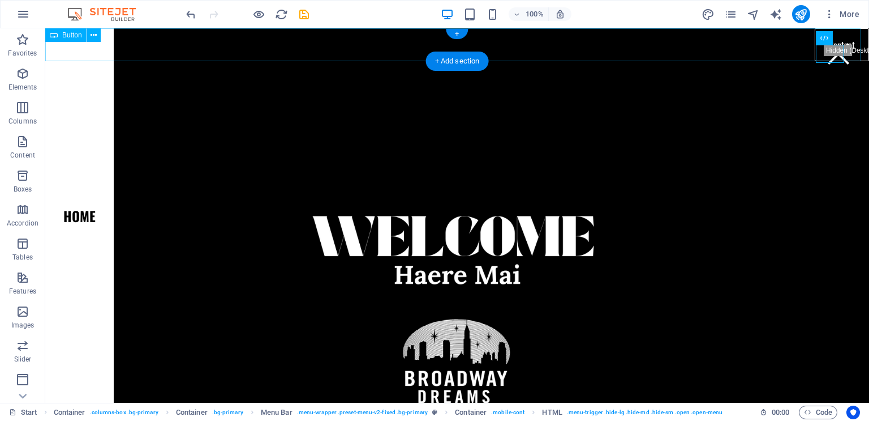
click at [751, 42] on div "Contact" at bounding box center [457, 44] width 824 height 33
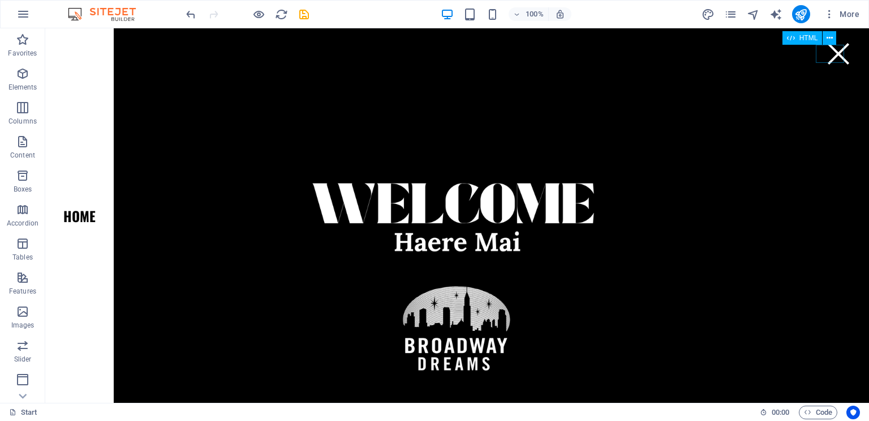
click at [832, 54] on div at bounding box center [839, 54] width 28 height 18
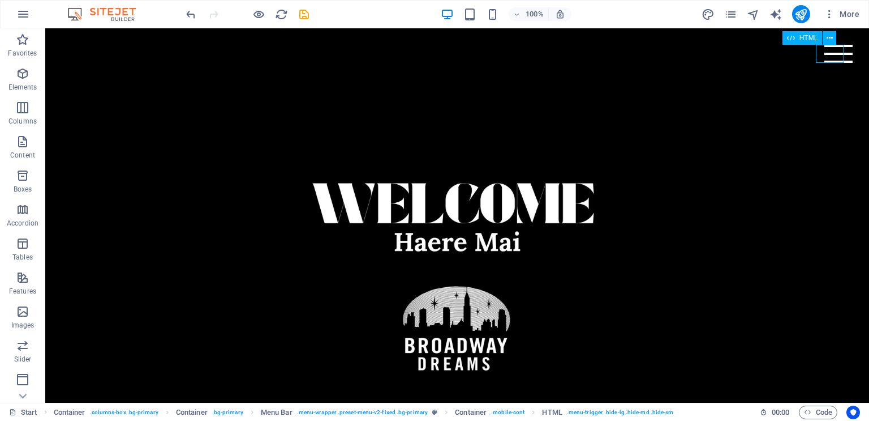
click at [835, 56] on div at bounding box center [839, 54] width 28 height 18
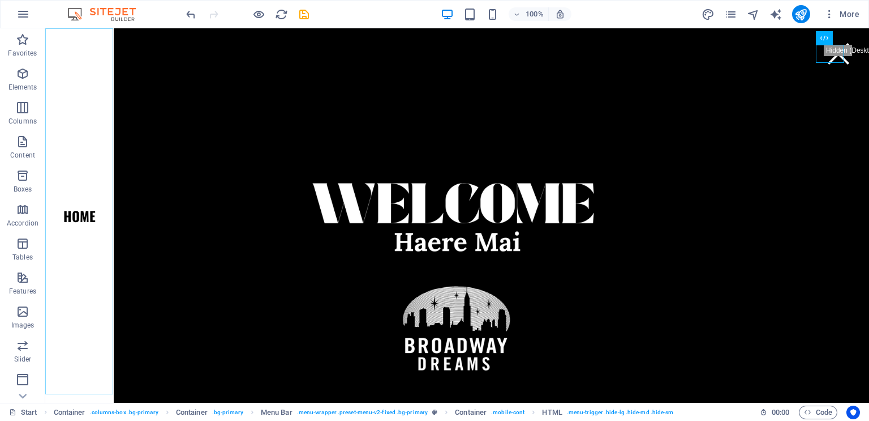
click at [89, 212] on nav "Home" at bounding box center [79, 215] width 68 height 374
click at [831, 52] on div at bounding box center [839, 54] width 28 height 18
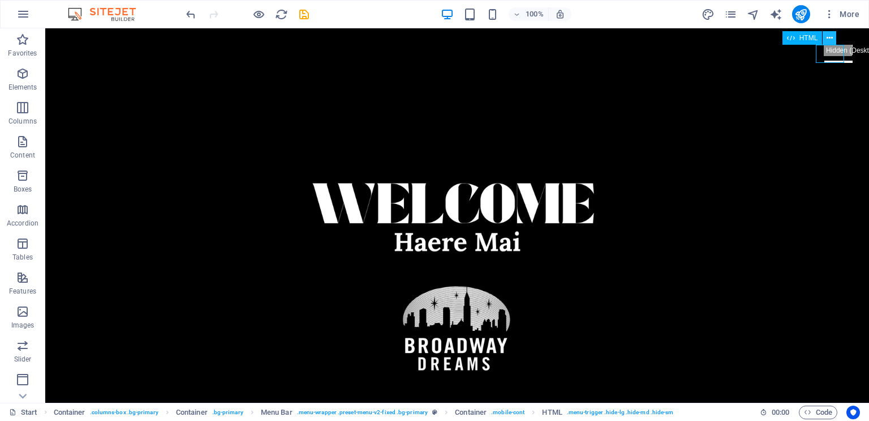
click at [832, 36] on icon at bounding box center [830, 38] width 6 height 12
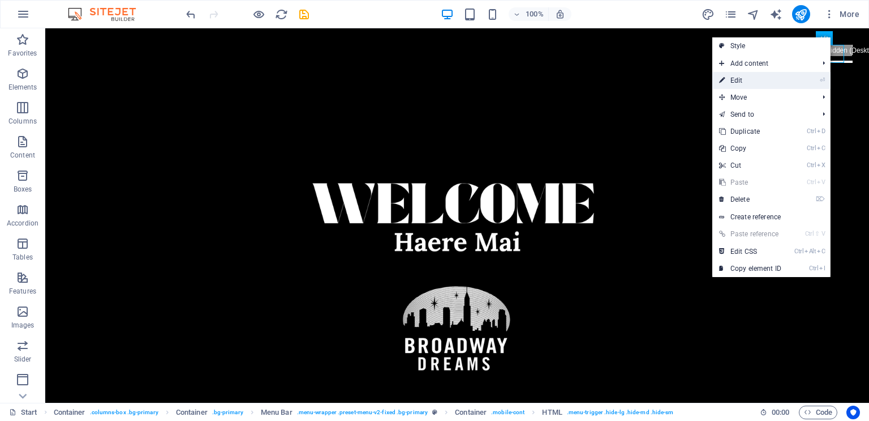
click at [774, 84] on link "⏎ Edit" at bounding box center [751, 80] width 76 height 17
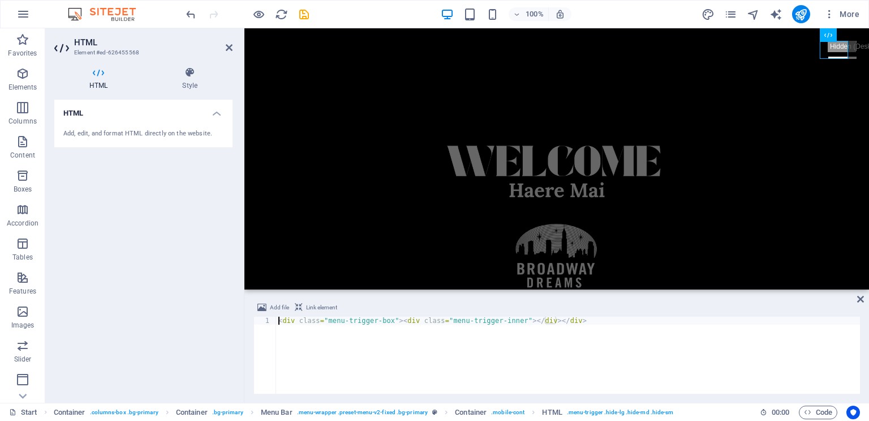
click at [225, 49] on header "HTML Element #ed-626455568" at bounding box center [143, 42] width 178 height 29
click at [229, 48] on icon at bounding box center [229, 47] width 7 height 9
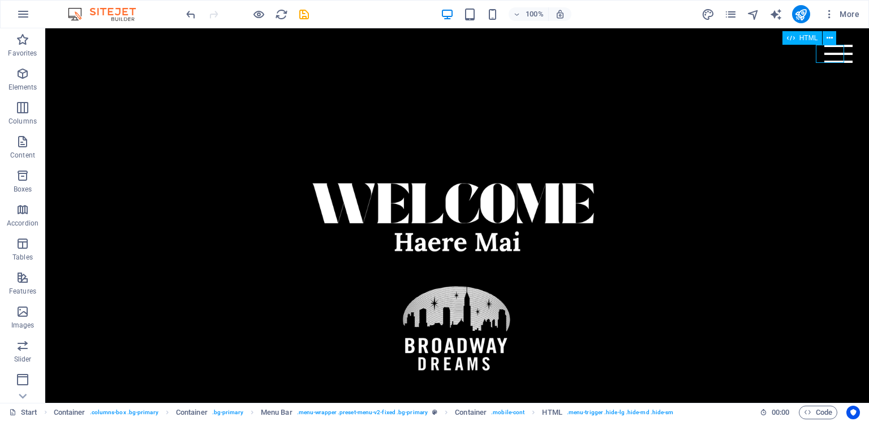
click at [837, 52] on div at bounding box center [839, 54] width 28 height 18
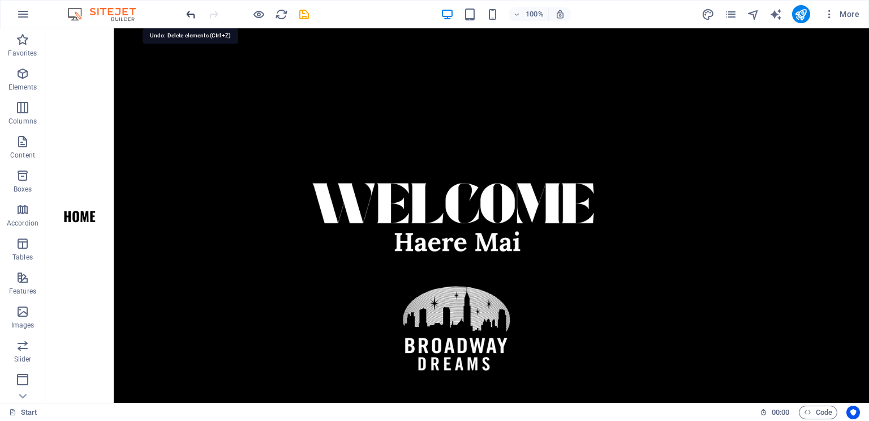
click at [191, 18] on icon "undo" at bounding box center [191, 14] width 13 height 13
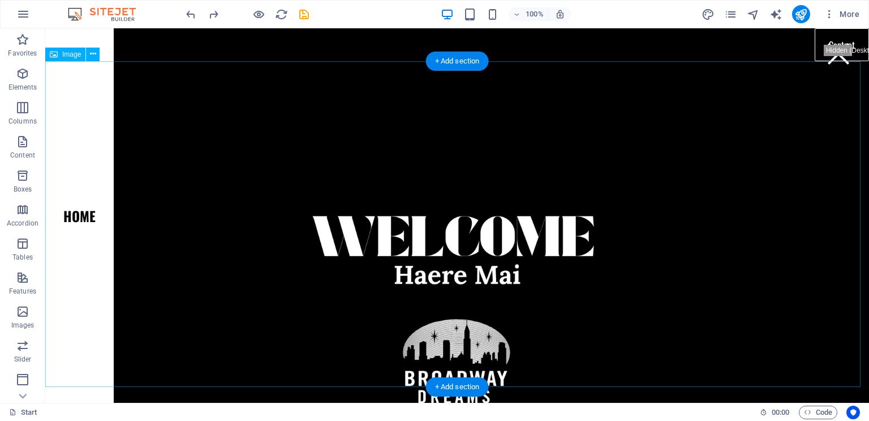
click at [203, 153] on figure at bounding box center [457, 292] width 824 height 463
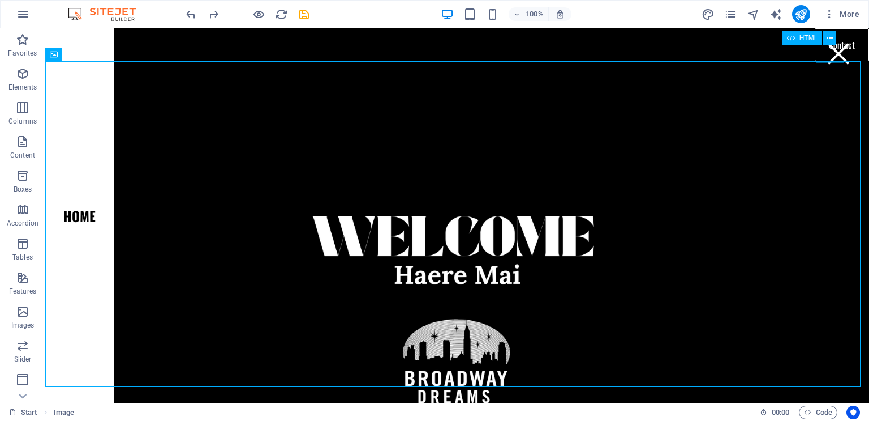
click at [827, 58] on div at bounding box center [839, 54] width 28 height 18
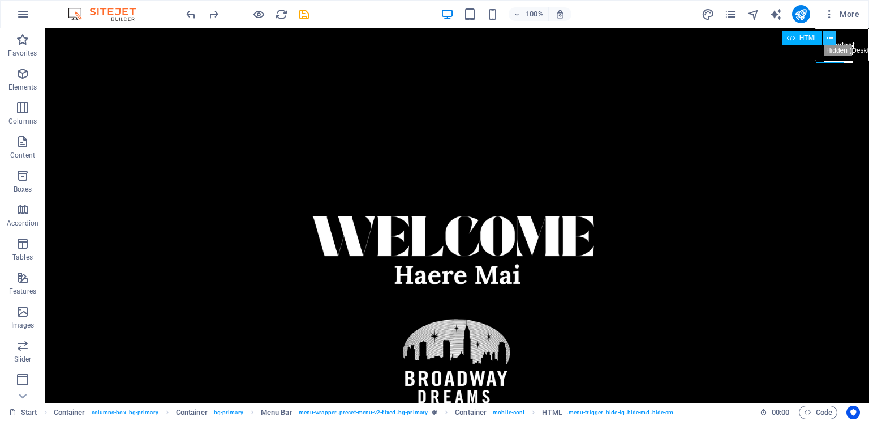
click at [832, 40] on icon at bounding box center [830, 38] width 6 height 12
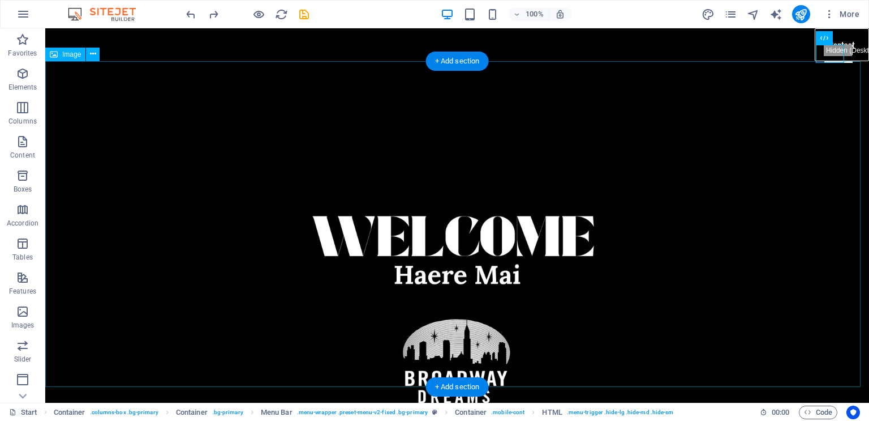
click at [655, 323] on figure at bounding box center [457, 292] width 824 height 463
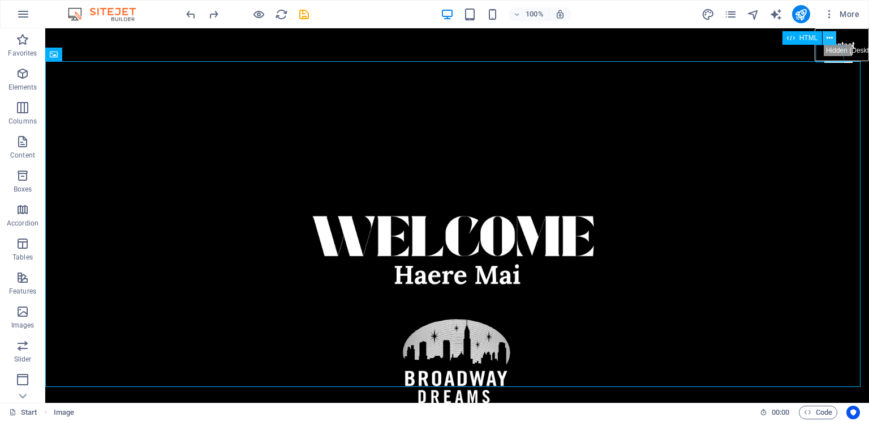
click at [829, 37] on icon at bounding box center [830, 38] width 6 height 12
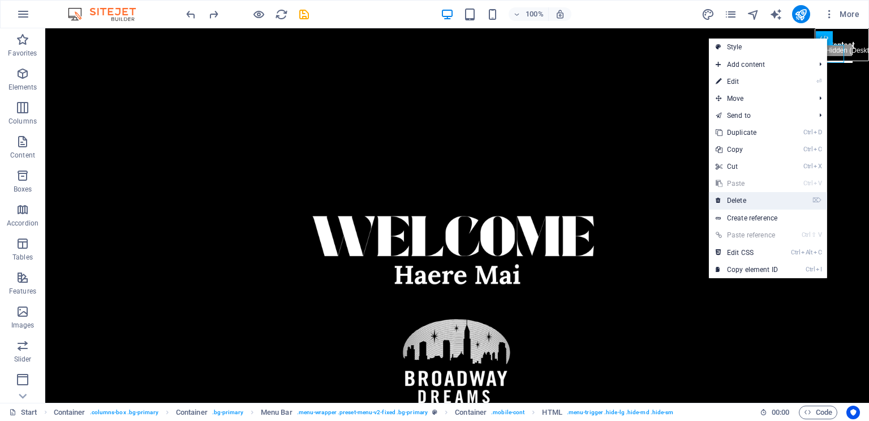
click at [757, 200] on link "⌦ Delete" at bounding box center [747, 200] width 76 height 17
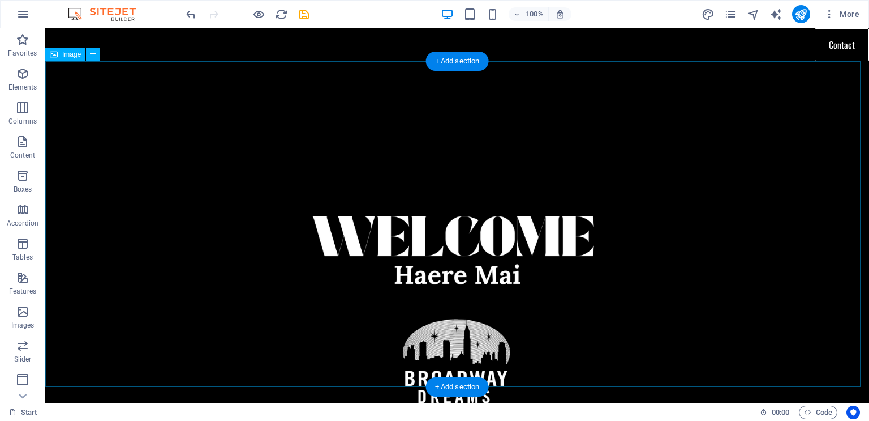
click at [747, 117] on figure at bounding box center [457, 292] width 824 height 463
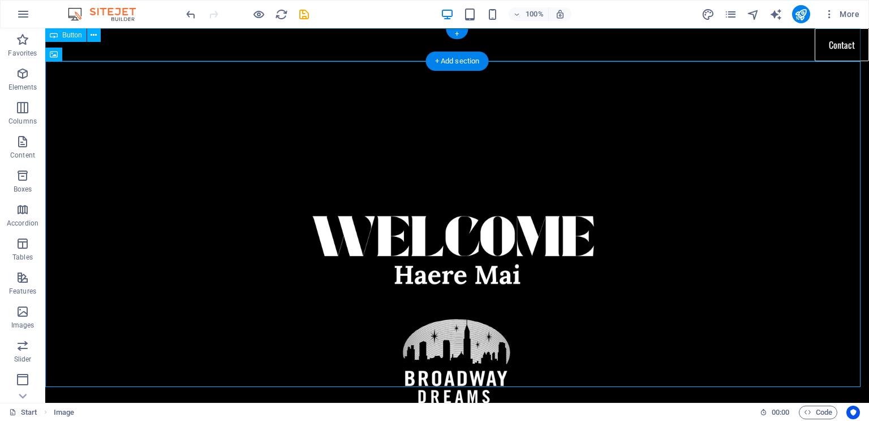
click at [834, 44] on div "Contact" at bounding box center [457, 44] width 824 height 33
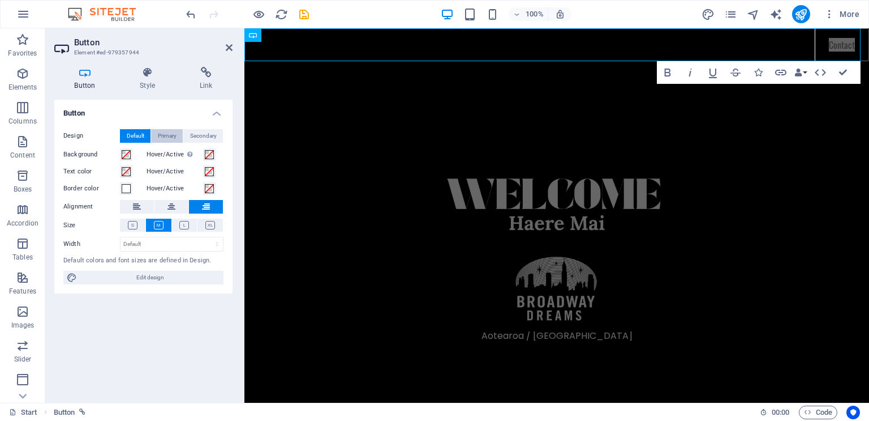
click at [169, 134] on span "Primary" at bounding box center [167, 136] width 19 height 14
click at [211, 134] on span "Secondary" at bounding box center [203, 136] width 27 height 14
click at [206, 76] on icon at bounding box center [205, 72] width 53 height 11
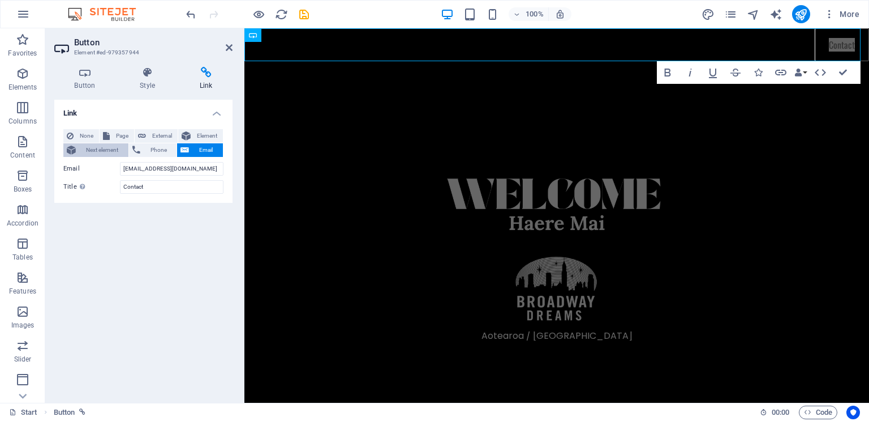
click at [122, 147] on span "Next element" at bounding box center [102, 150] width 46 height 14
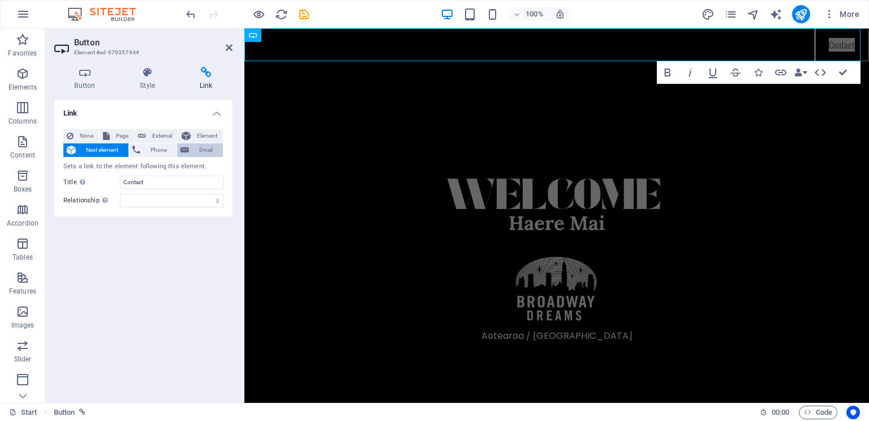
click at [202, 148] on span "Email" at bounding box center [205, 150] width 27 height 14
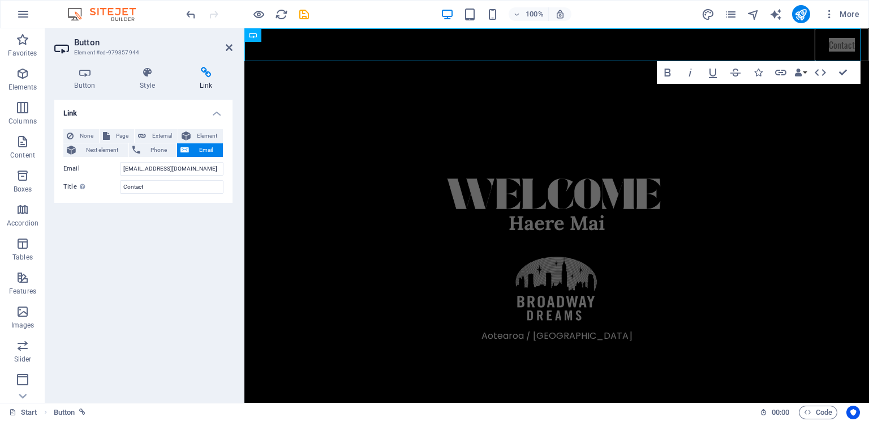
click at [195, 253] on div "Link None Page External Element Next element Phone Email Page Start Legal Notic…" at bounding box center [143, 247] width 178 height 294
click at [231, 48] on icon at bounding box center [229, 47] width 7 height 9
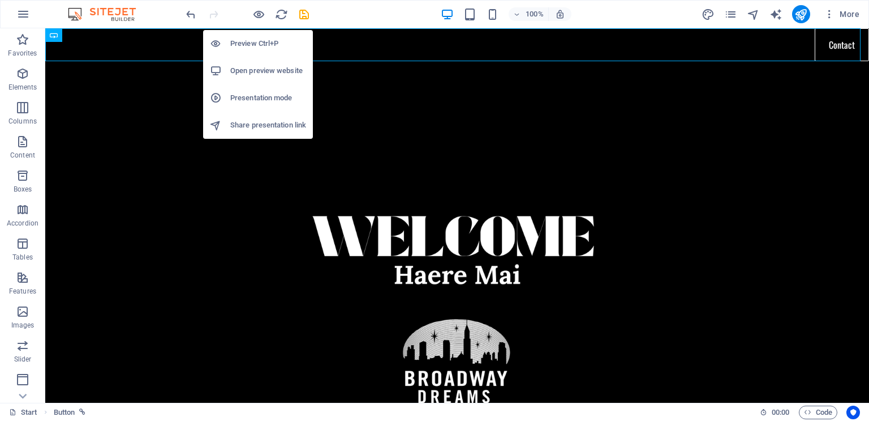
click at [267, 41] on h6 "Preview Ctrl+P" at bounding box center [268, 44] width 76 height 14
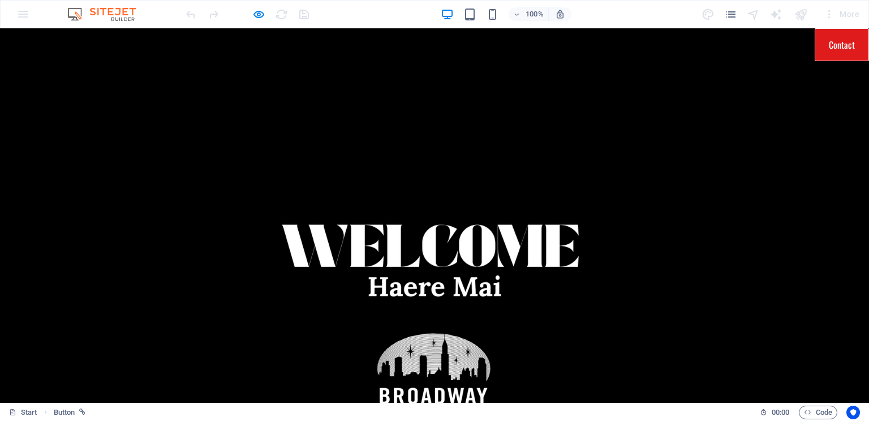
click at [843, 48] on link "Contact" at bounding box center [842, 44] width 54 height 33
click at [834, 48] on link "Contact" at bounding box center [842, 44] width 54 height 33
click at [733, 194] on figure at bounding box center [434, 305] width 869 height 488
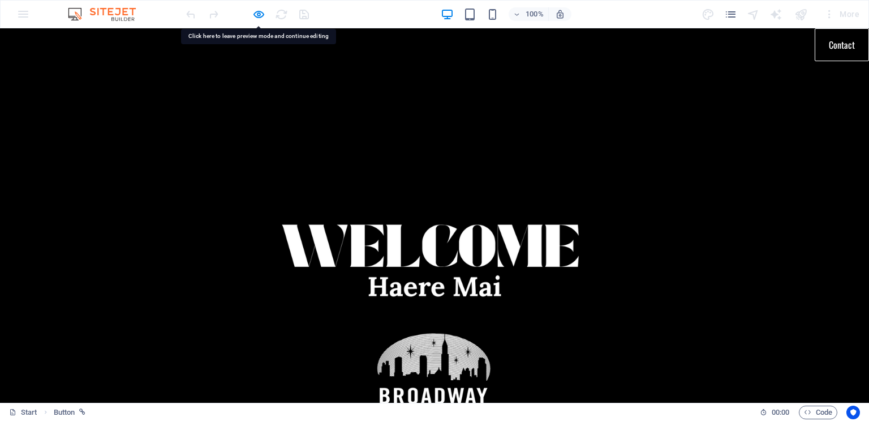
drag, startPoint x: 833, startPoint y: 47, endPoint x: 766, endPoint y: 204, distance: 171.2
click at [766, 204] on figure at bounding box center [434, 305] width 869 height 488
drag, startPoint x: 863, startPoint y: 54, endPoint x: 862, endPoint y: 46, distance: 8.0
click at [186, 87] on img at bounding box center [434, 305] width 869 height 488
drag, startPoint x: 866, startPoint y: 301, endPoint x: 858, endPoint y: 55, distance: 246.4
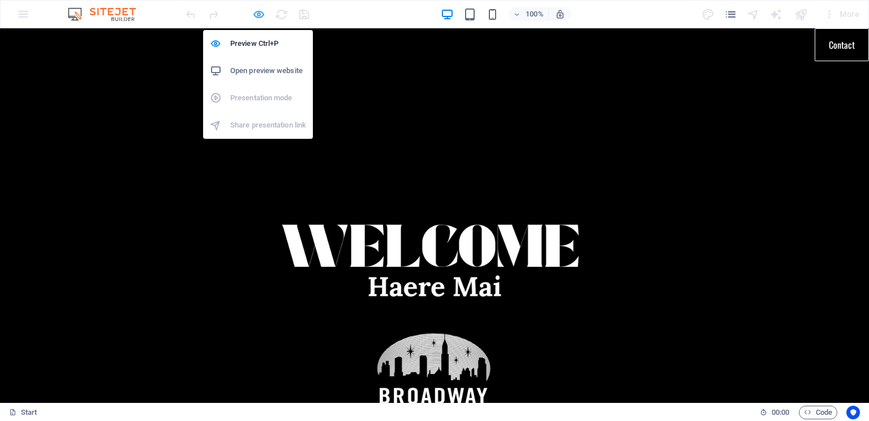
click at [258, 20] on icon "button" at bounding box center [258, 14] width 13 height 13
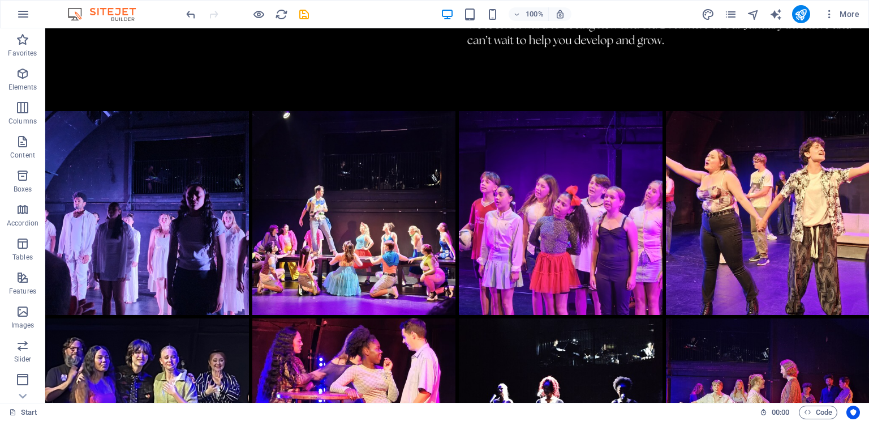
scroll to position [2124, 0]
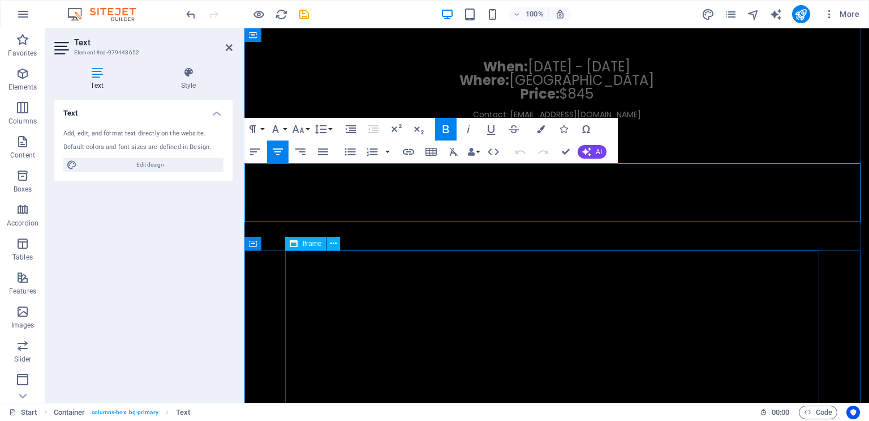
scroll to position [1962, 0]
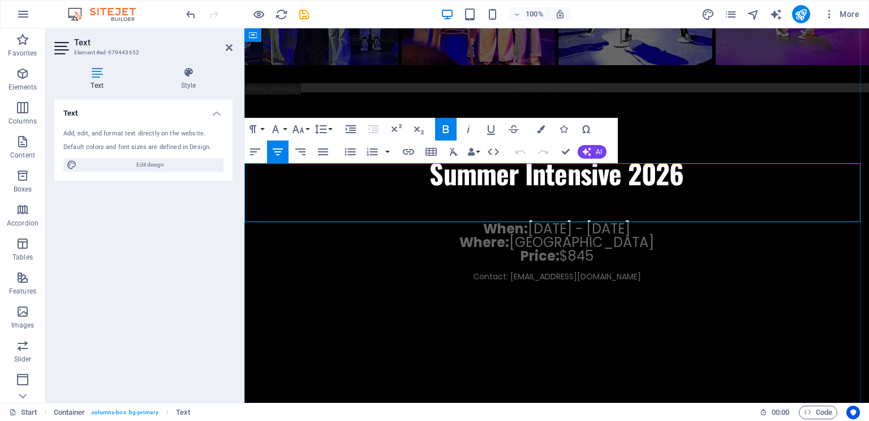
click at [510, 271] on span "Contact: [EMAIL_ADDRESS][DOMAIN_NAME]" at bounding box center [557, 276] width 168 height 11
click at [627, 235] on p "Where: [GEOGRAPHIC_DATA] Price: $845" at bounding box center [557, 248] width 625 height 27
click at [773, 153] on div "Summer Intensive 2026" at bounding box center [557, 173] width 625 height 41
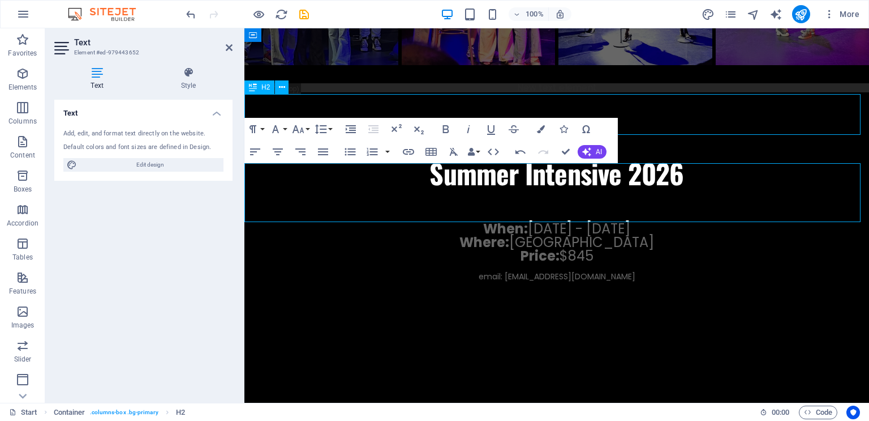
scroll to position [2174, 0]
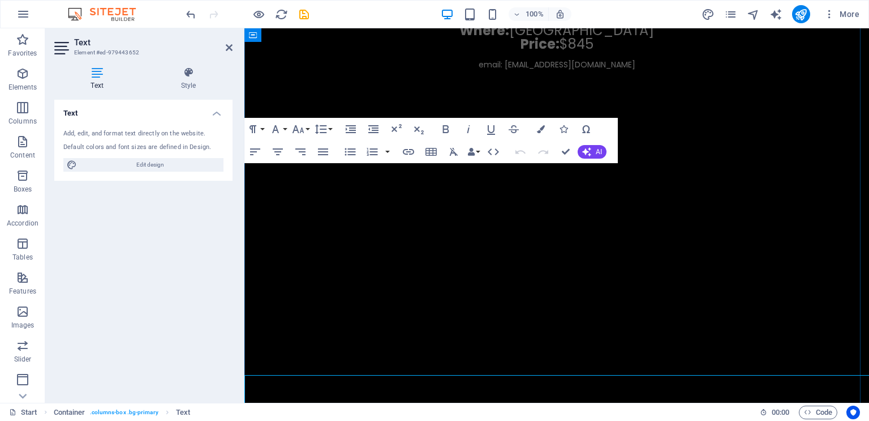
scroll to position [1962, 0]
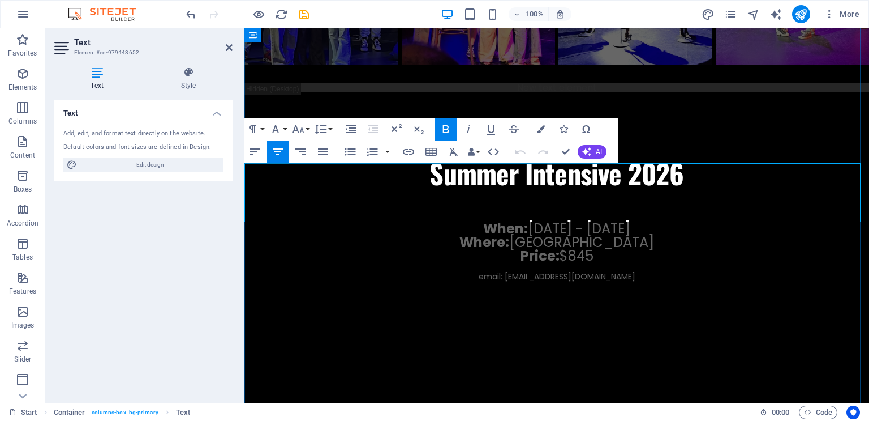
click at [511, 271] on span "email: [EMAIL_ADDRESS][DOMAIN_NAME]" at bounding box center [557, 276] width 157 height 11
click at [765, 235] on p "Where: [GEOGRAPHIC_DATA] Price: $845" at bounding box center [557, 248] width 625 height 27
click at [789, 153] on div "Summer Intensive 2026" at bounding box center [557, 173] width 625 height 41
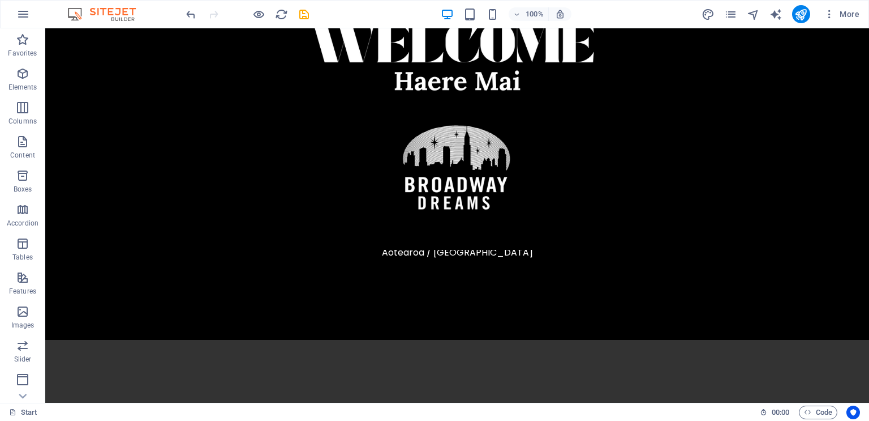
scroll to position [0, 0]
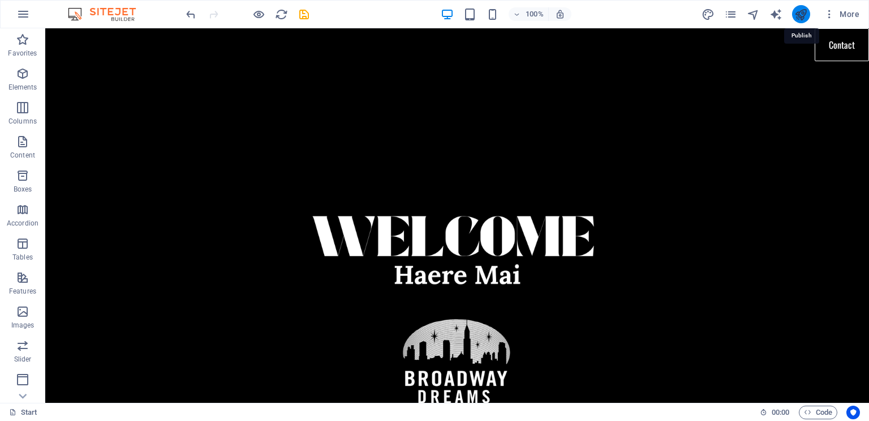
click at [807, 19] on icon "publish" at bounding box center [801, 14] width 13 height 13
